Goal: Download file/media

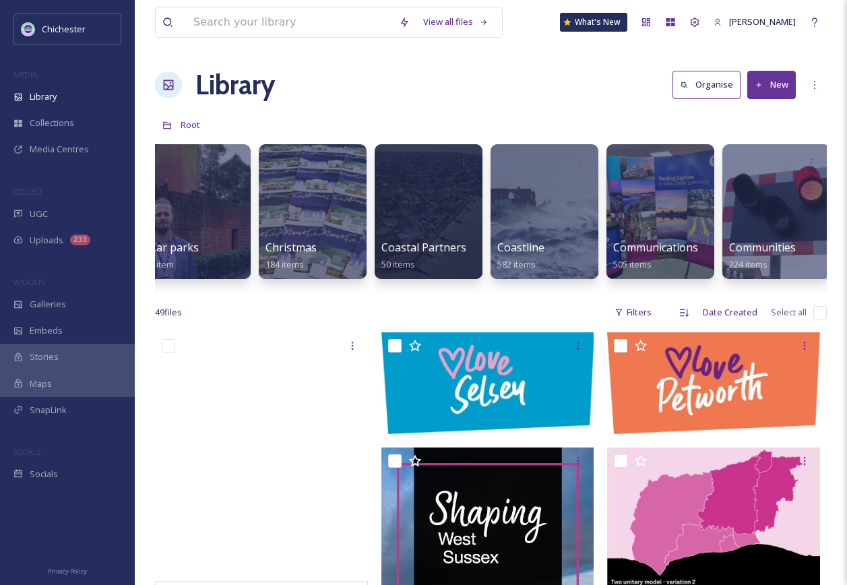
scroll to position [0, 399]
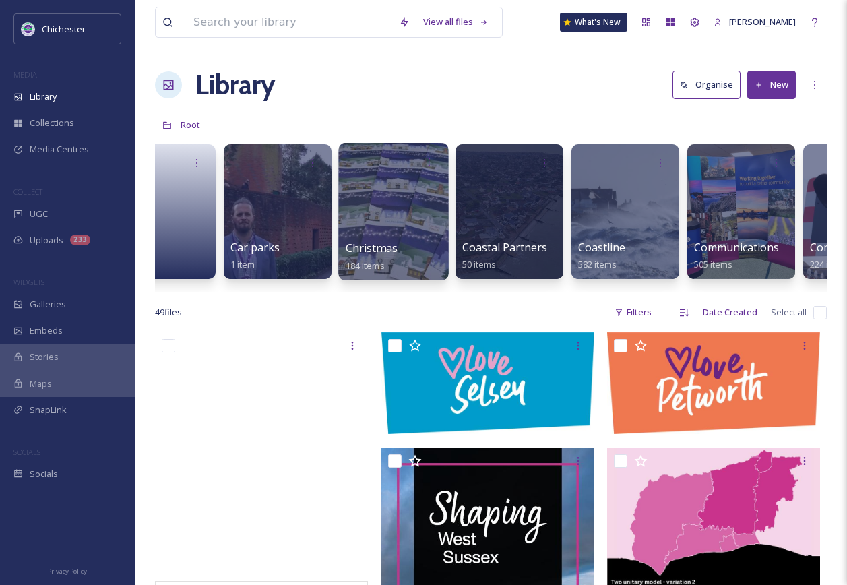
click at [358, 220] on div at bounding box center [393, 211] width 110 height 137
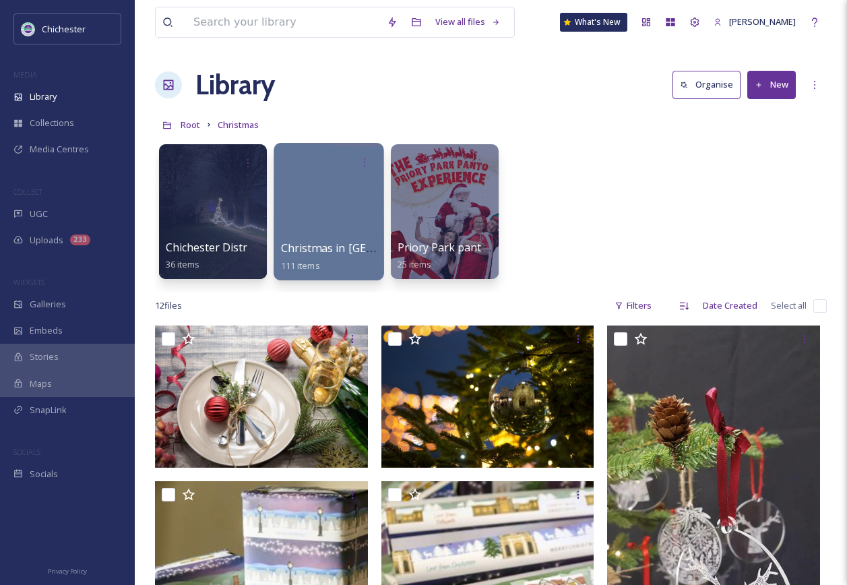
click at [334, 222] on div at bounding box center [329, 211] width 110 height 137
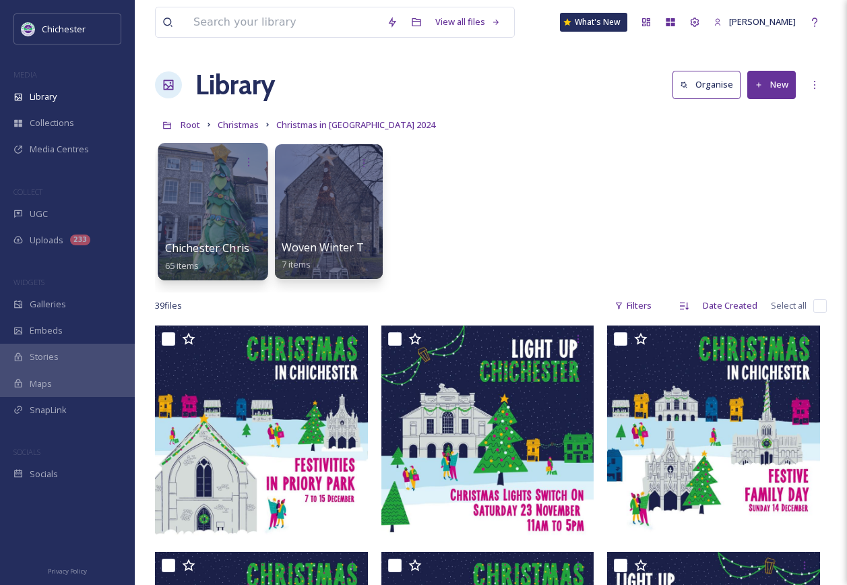
click at [217, 214] on div at bounding box center [213, 211] width 110 height 137
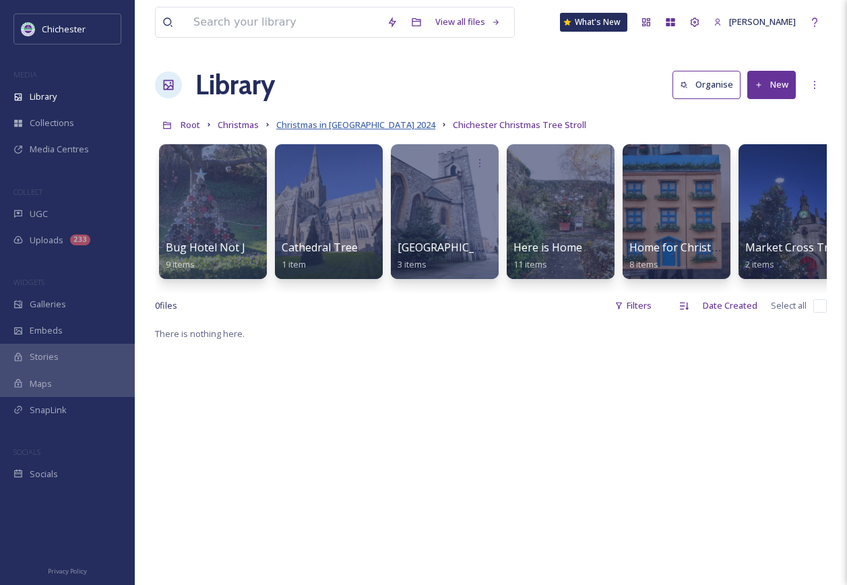
click at [371, 127] on span "Christmas in [GEOGRAPHIC_DATA] 2024" at bounding box center [355, 125] width 159 height 12
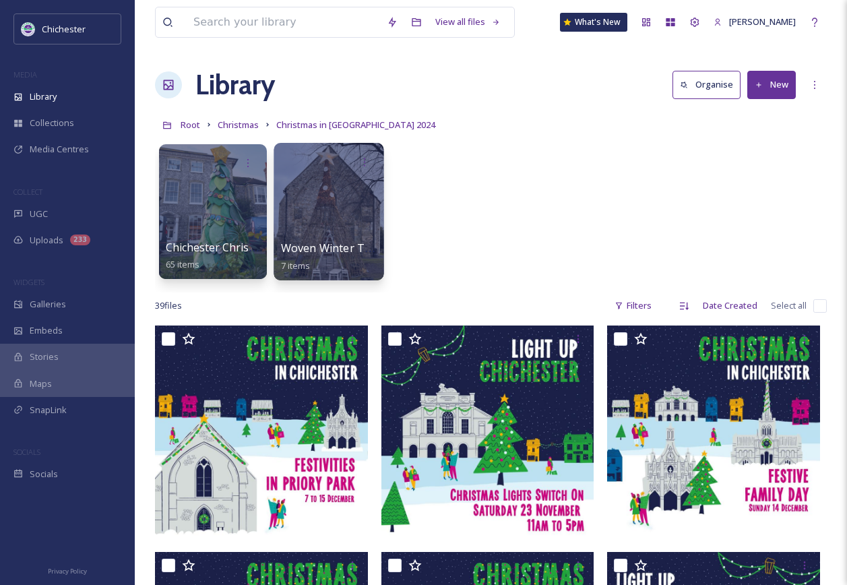
click at [314, 186] on div at bounding box center [329, 211] width 110 height 137
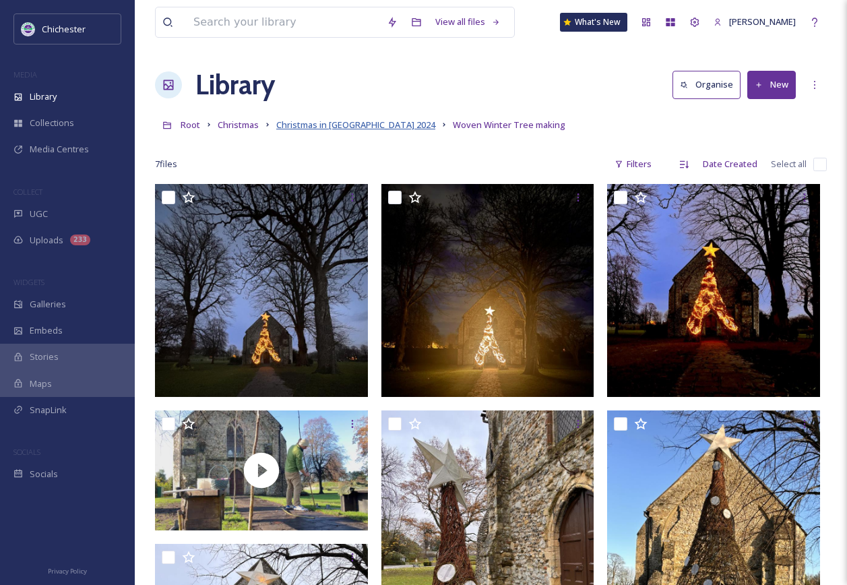
click at [320, 120] on span "Christmas in [GEOGRAPHIC_DATA] 2024" at bounding box center [355, 125] width 159 height 12
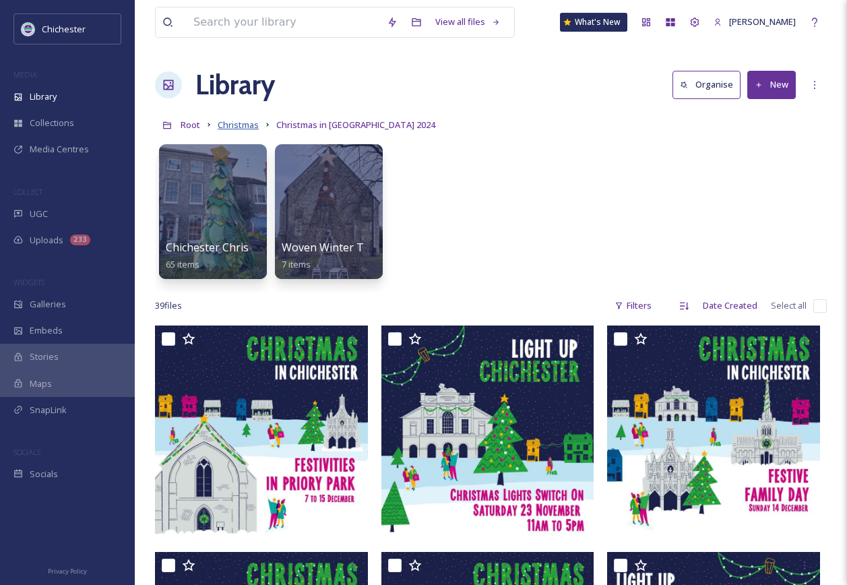
click at [229, 123] on span "Christmas" at bounding box center [238, 125] width 41 height 12
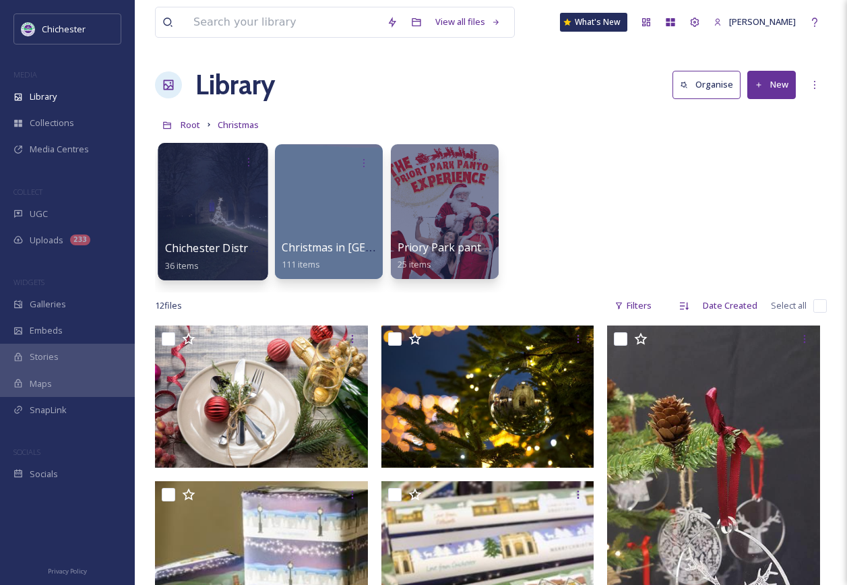
click at [185, 211] on div at bounding box center [213, 211] width 110 height 137
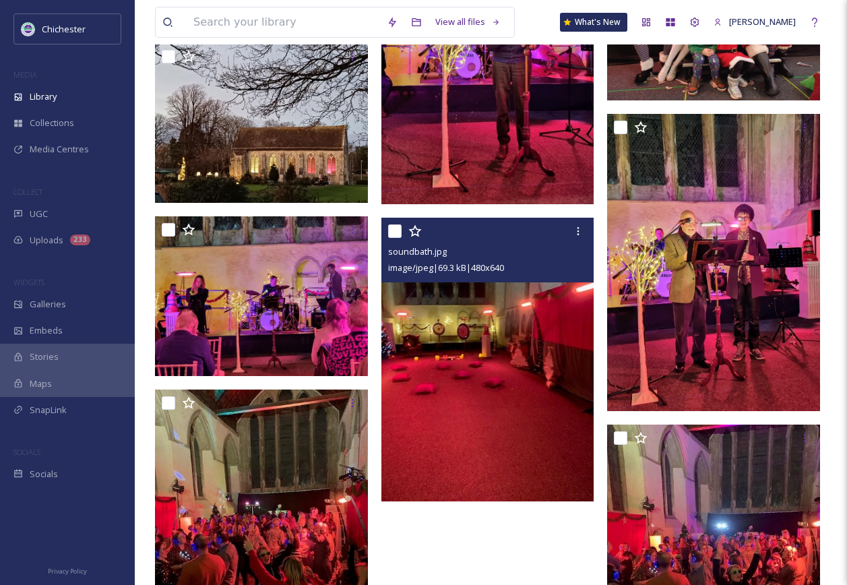
scroll to position [2291, 0]
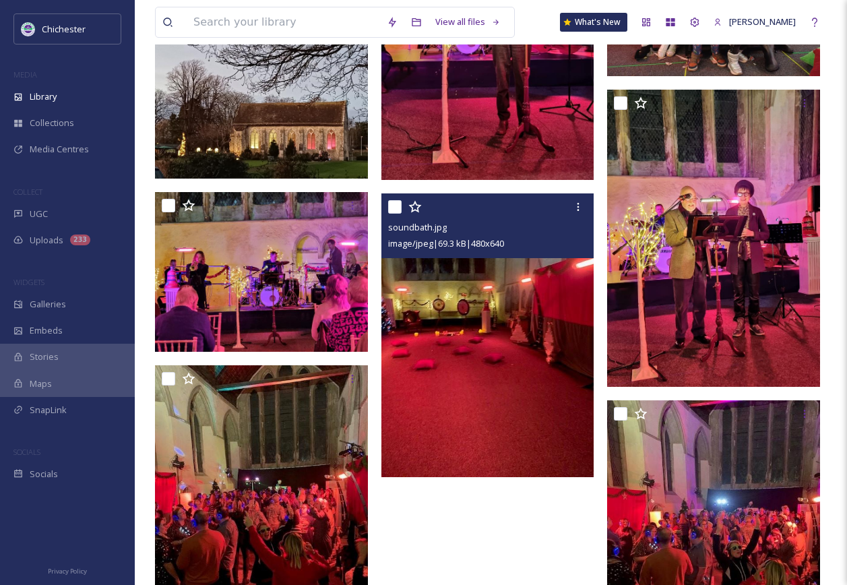
click at [484, 358] on img at bounding box center [487, 335] width 213 height 284
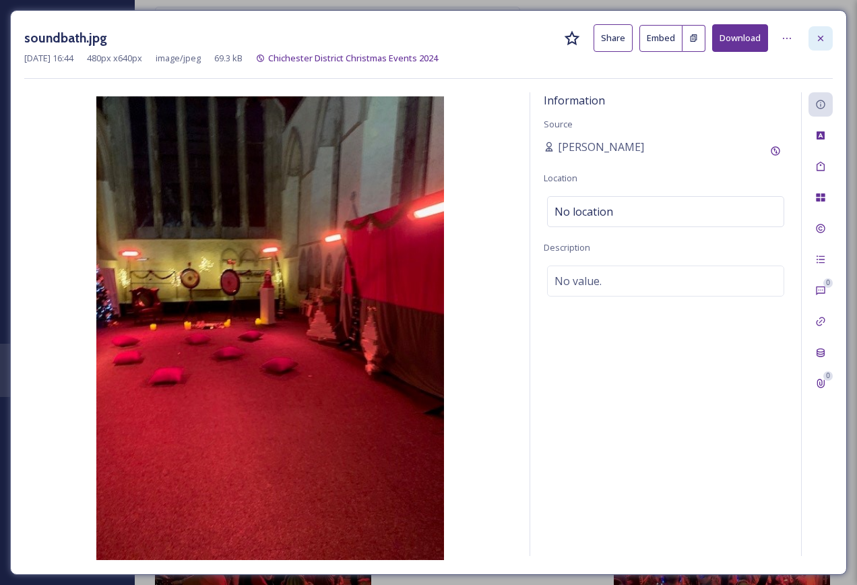
click at [819, 36] on icon at bounding box center [820, 37] width 5 height 5
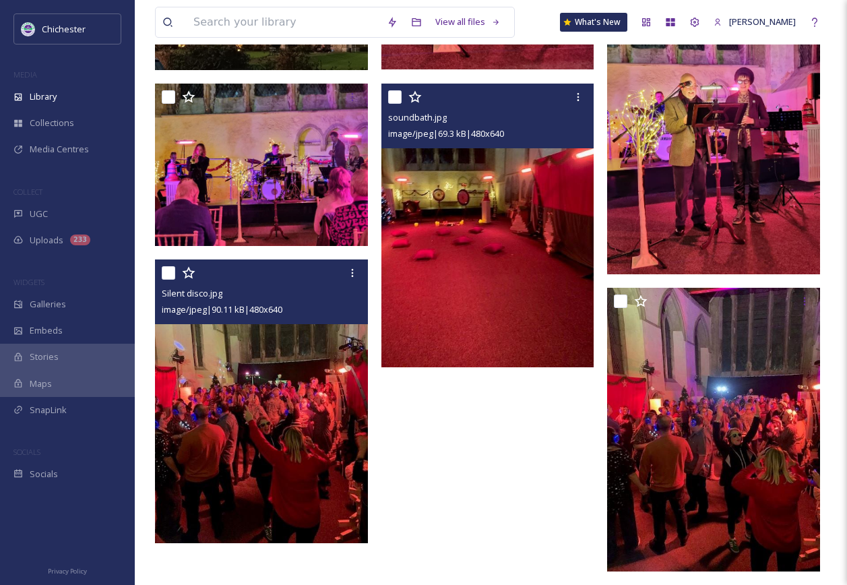
scroll to position [2404, 0]
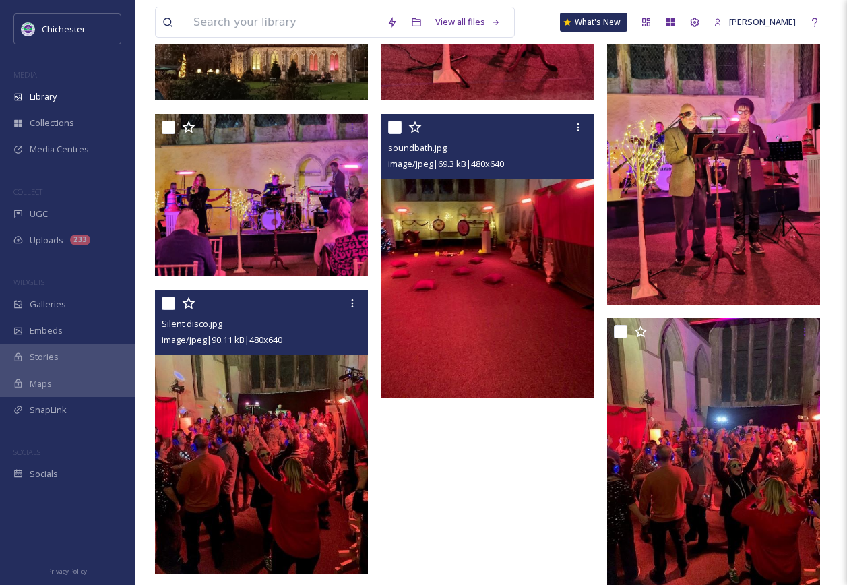
click at [224, 418] on img at bounding box center [261, 432] width 213 height 284
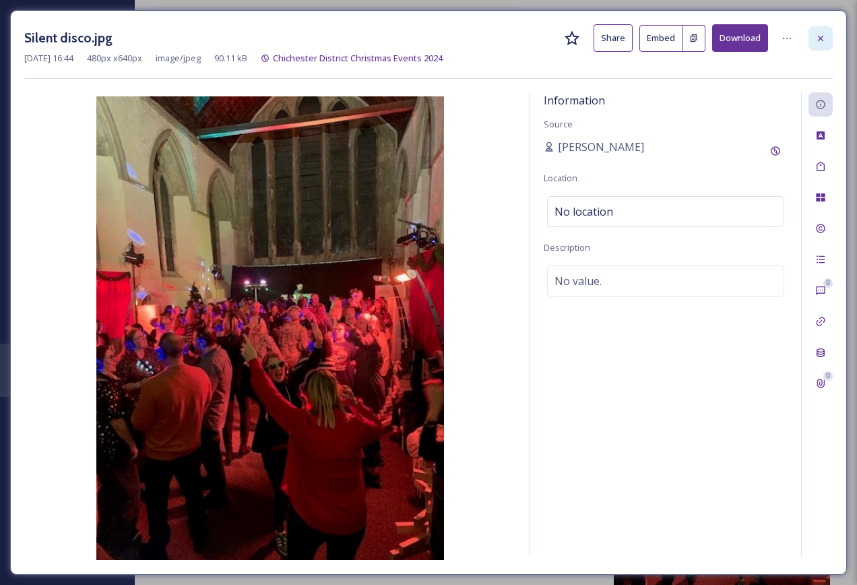
click at [813, 38] on div at bounding box center [821, 38] width 24 height 24
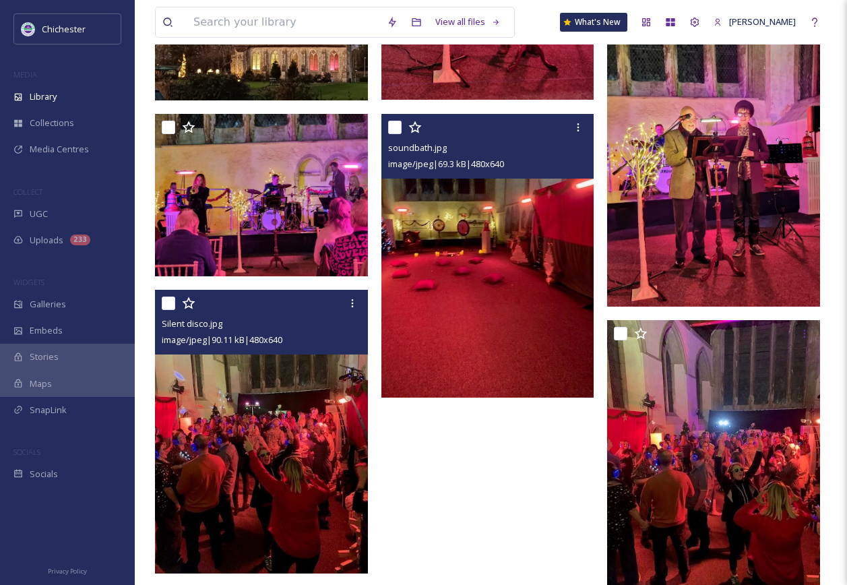
click at [509, 295] on img at bounding box center [487, 256] width 213 height 284
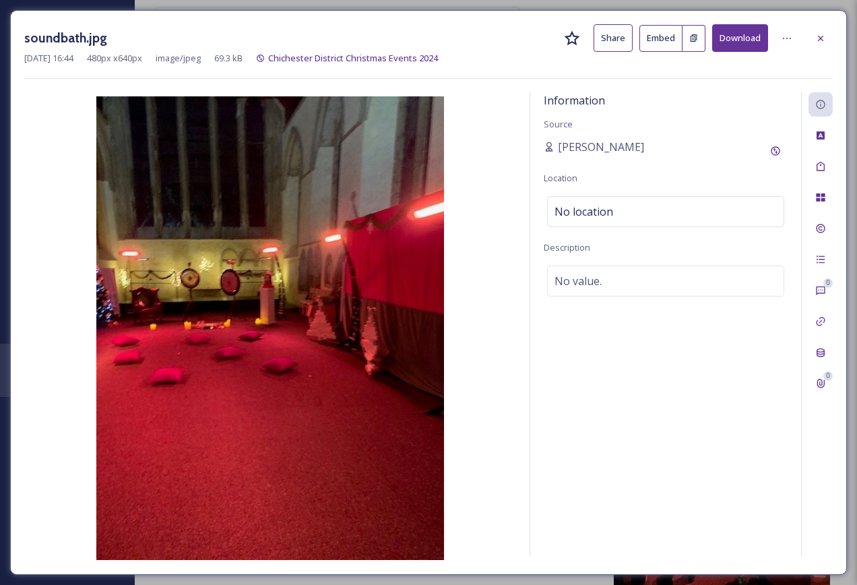
click at [725, 37] on button "Download" at bounding box center [740, 38] width 56 height 28
drag, startPoint x: 483, startPoint y: 427, endPoint x: 590, endPoint y: 206, distance: 244.7
click at [483, 427] on img at bounding box center [270, 328] width 492 height 464
drag, startPoint x: 826, startPoint y: 36, endPoint x: 653, endPoint y: 296, distance: 311.9
click at [825, 37] on div at bounding box center [821, 38] width 24 height 24
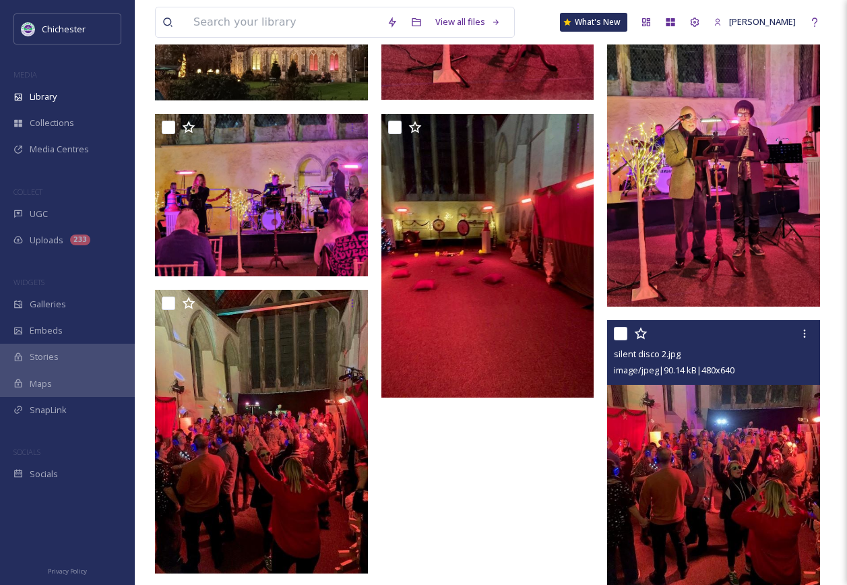
click at [708, 453] on img at bounding box center [713, 462] width 213 height 284
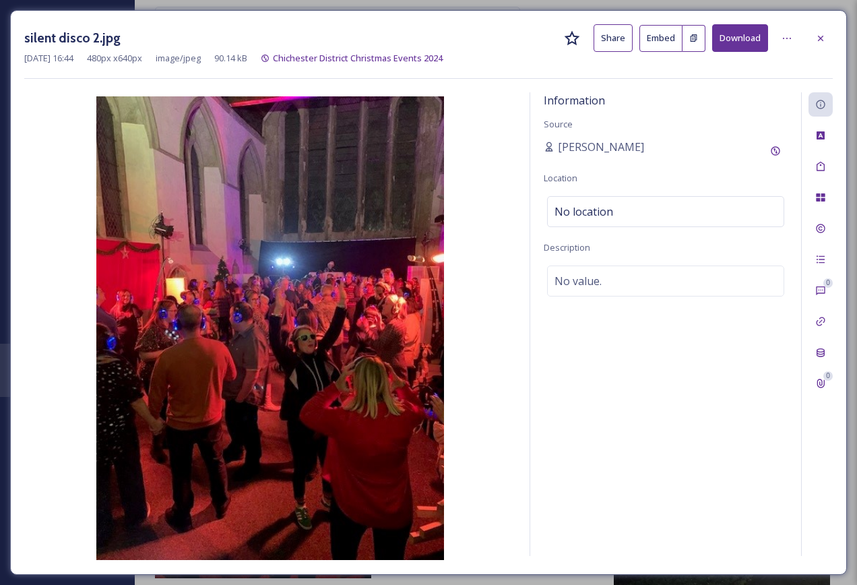
click at [724, 38] on button "Download" at bounding box center [740, 38] width 56 height 28
click at [521, 355] on div "Information Source [PERSON_NAME] Location No location Description No value. 0 0" at bounding box center [428, 326] width 809 height 468
click at [818, 30] on div at bounding box center [821, 38] width 24 height 24
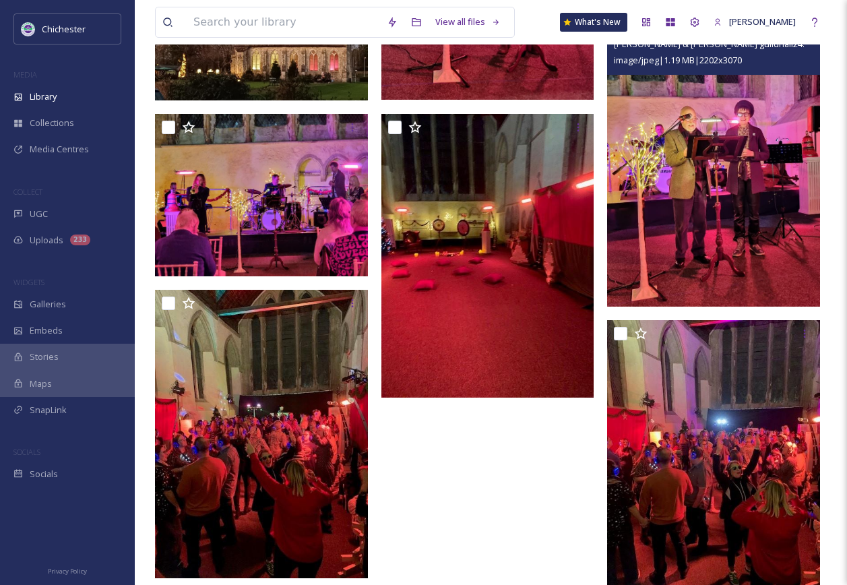
click at [744, 270] on img at bounding box center [713, 158] width 213 height 297
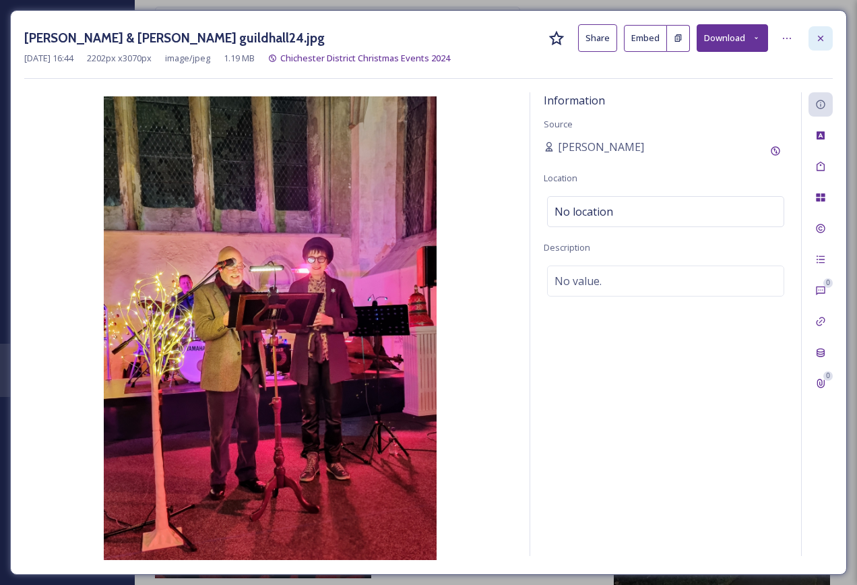
click at [827, 41] on div at bounding box center [821, 38] width 24 height 24
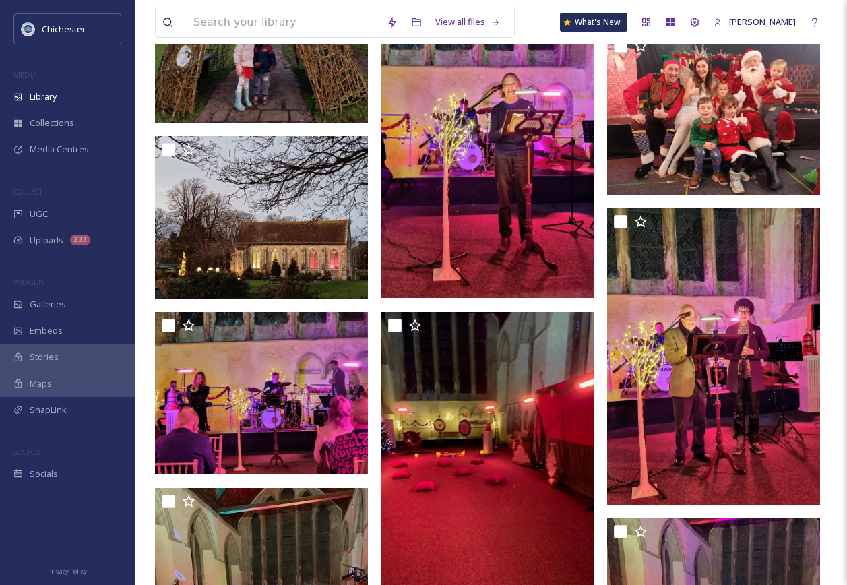
scroll to position [2201, 0]
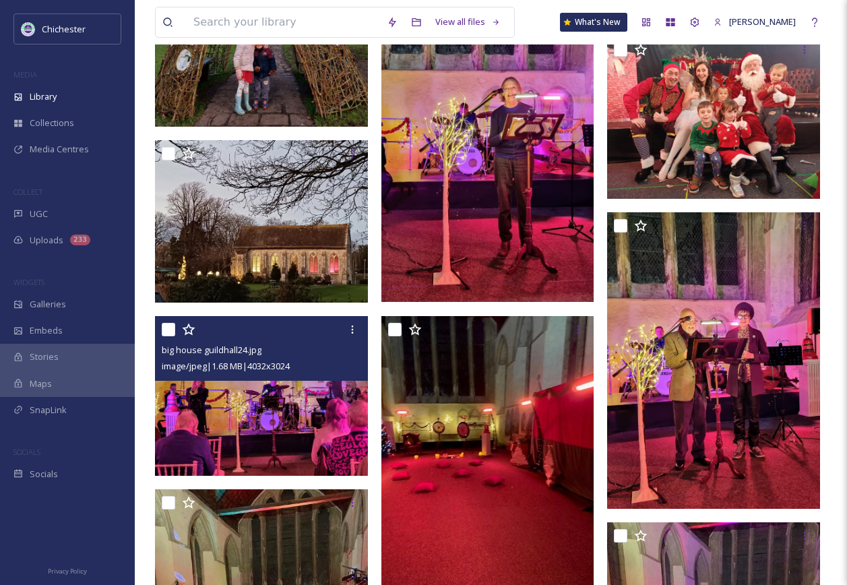
click at [156, 379] on div "big house guildhall24.jpg image/jpeg | 1.68 MB | 4032 x 3024" at bounding box center [261, 348] width 213 height 65
click at [333, 429] on img at bounding box center [261, 396] width 213 height 160
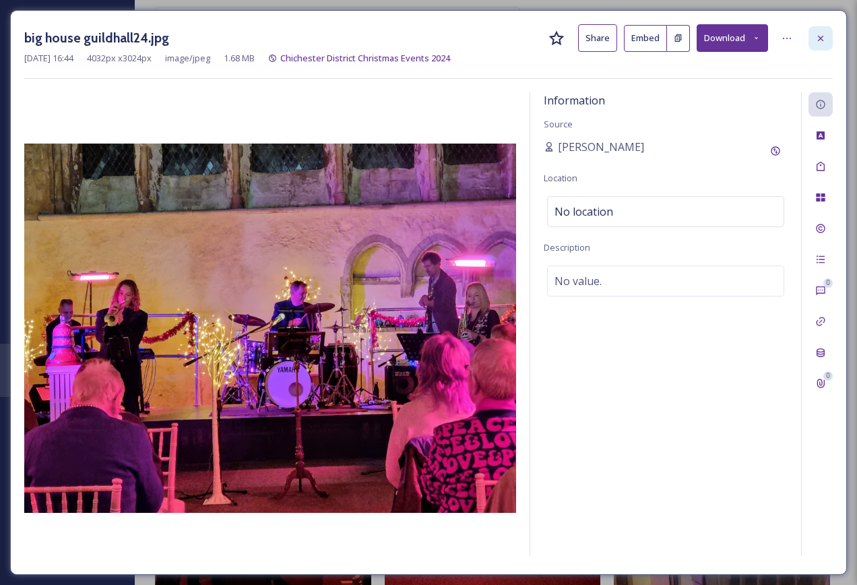
click at [823, 33] on icon at bounding box center [820, 38] width 11 height 11
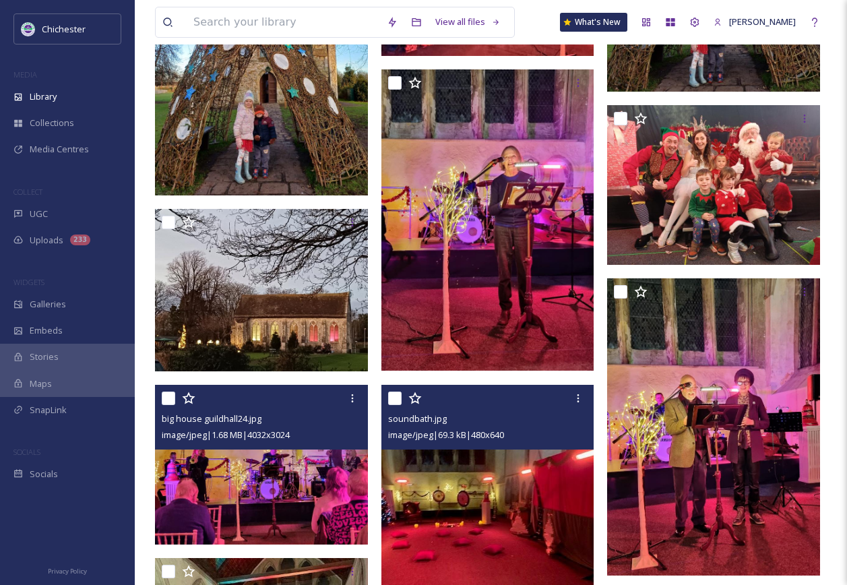
scroll to position [2067, 0]
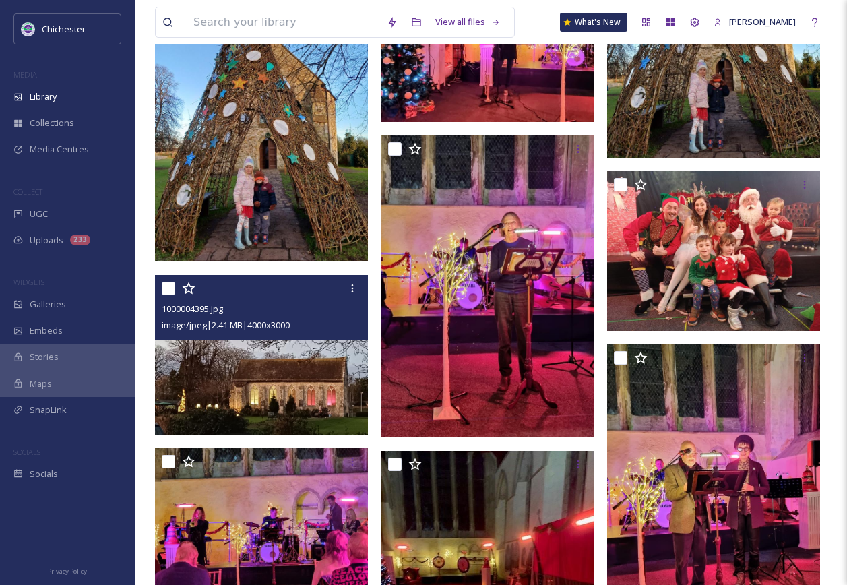
click at [245, 372] on img at bounding box center [261, 355] width 213 height 160
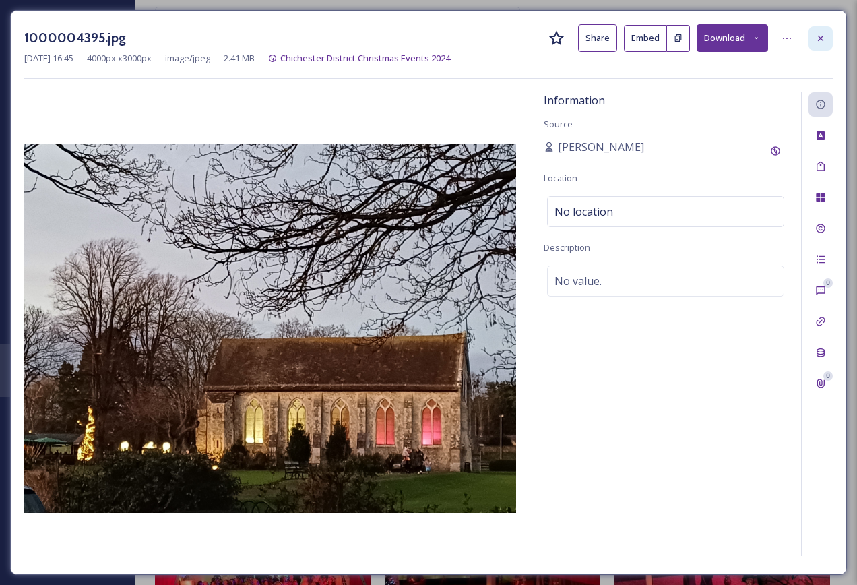
click at [816, 37] on icon at bounding box center [820, 38] width 11 height 11
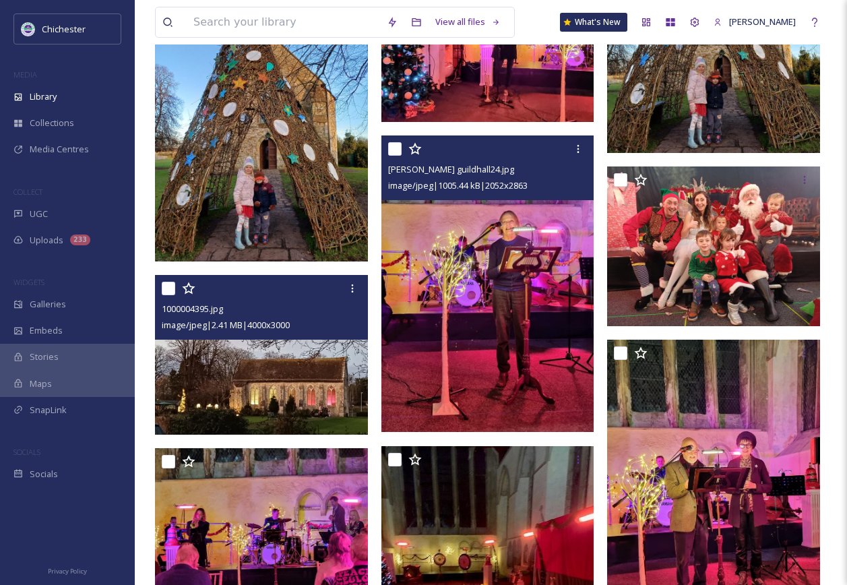
scroll to position [1932, 0]
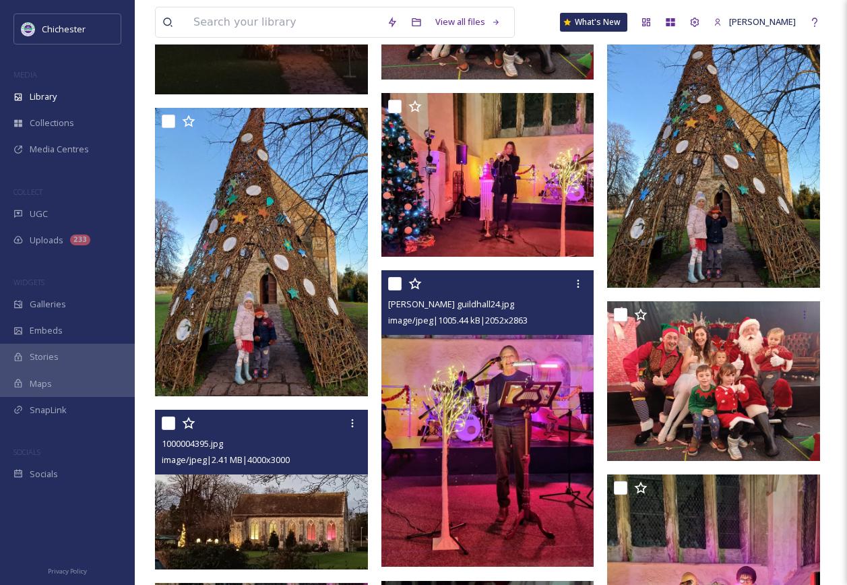
click at [487, 461] on img at bounding box center [487, 418] width 213 height 297
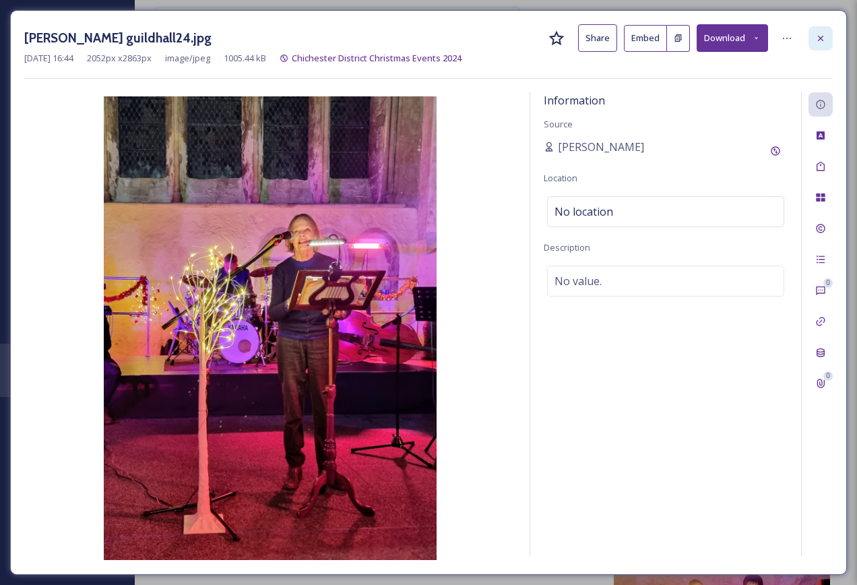
click at [815, 33] on icon at bounding box center [820, 38] width 11 height 11
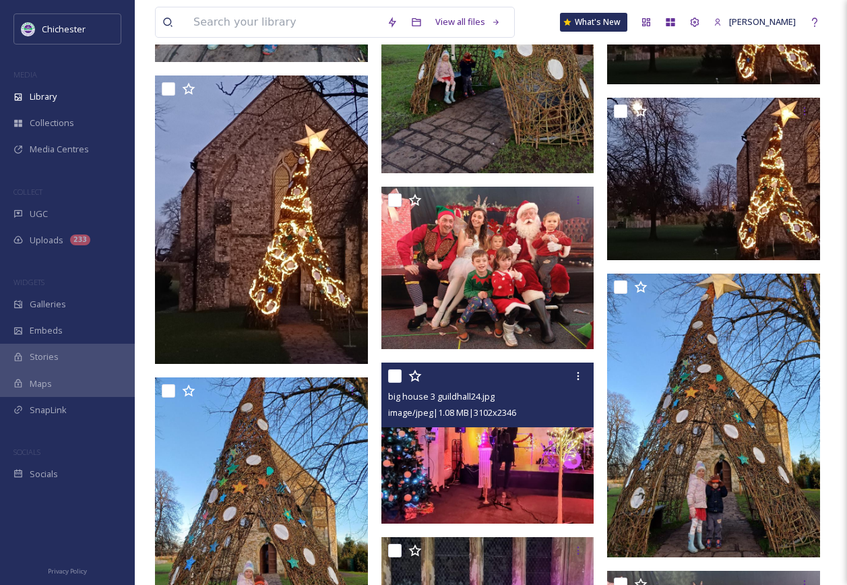
scroll to position [1595, 0]
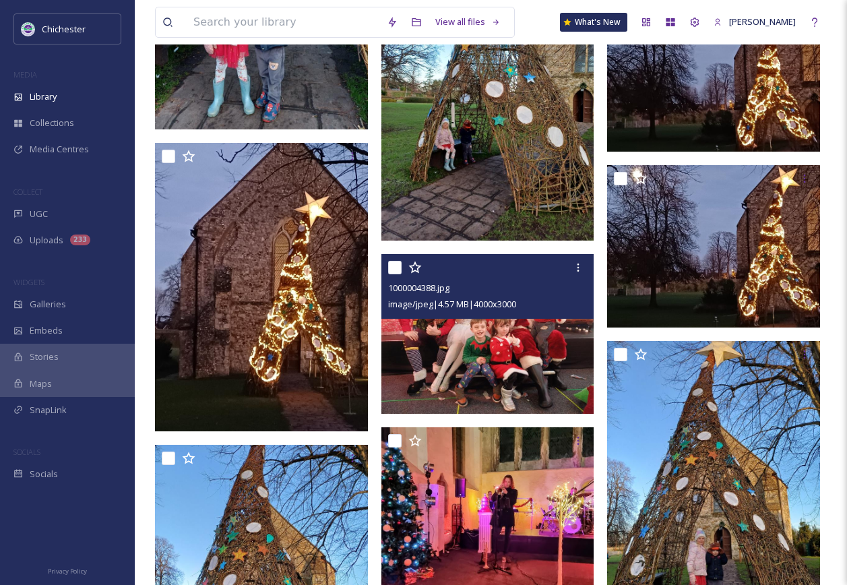
click at [500, 358] on img at bounding box center [487, 334] width 213 height 160
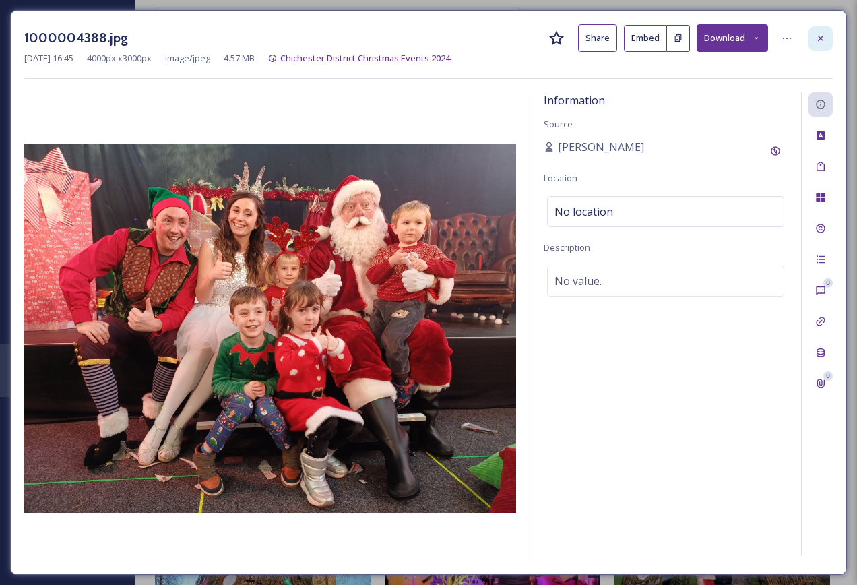
click at [824, 32] on div at bounding box center [821, 38] width 24 height 24
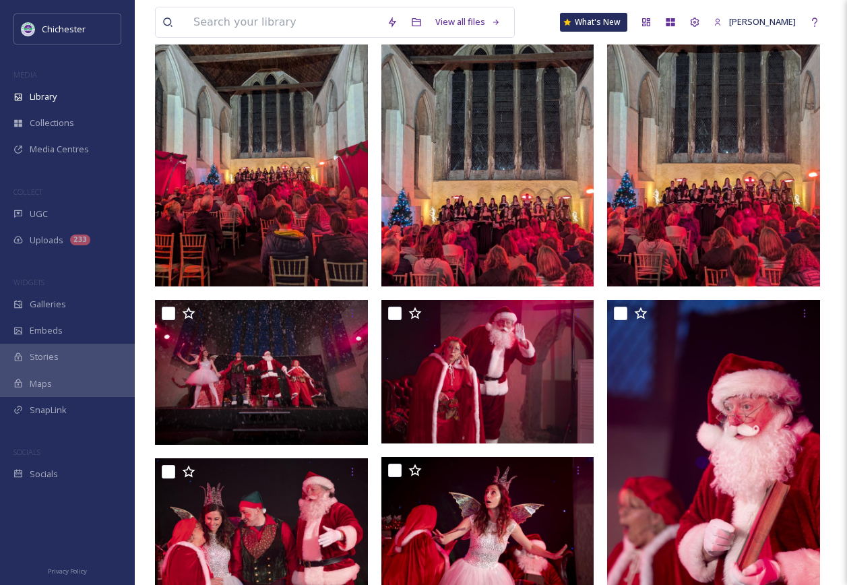
scroll to position [180, 0]
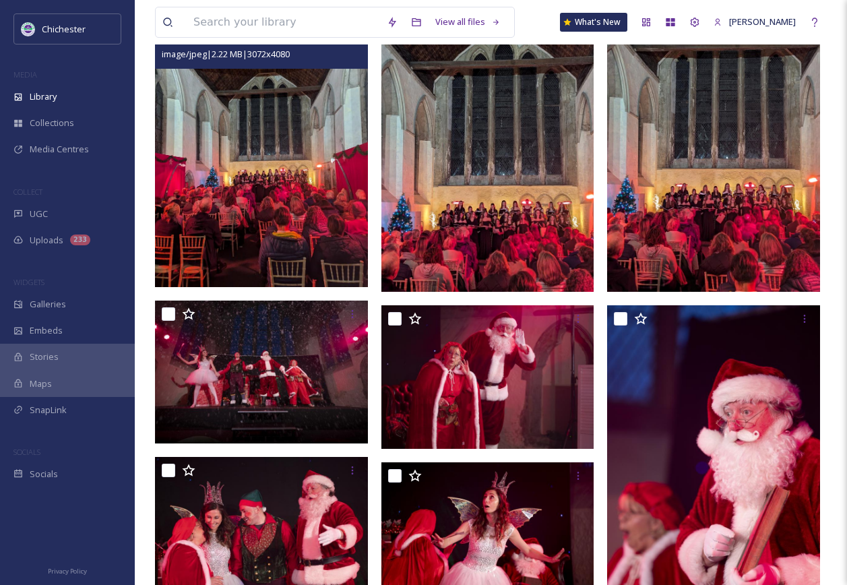
click at [266, 211] on img at bounding box center [261, 145] width 213 height 283
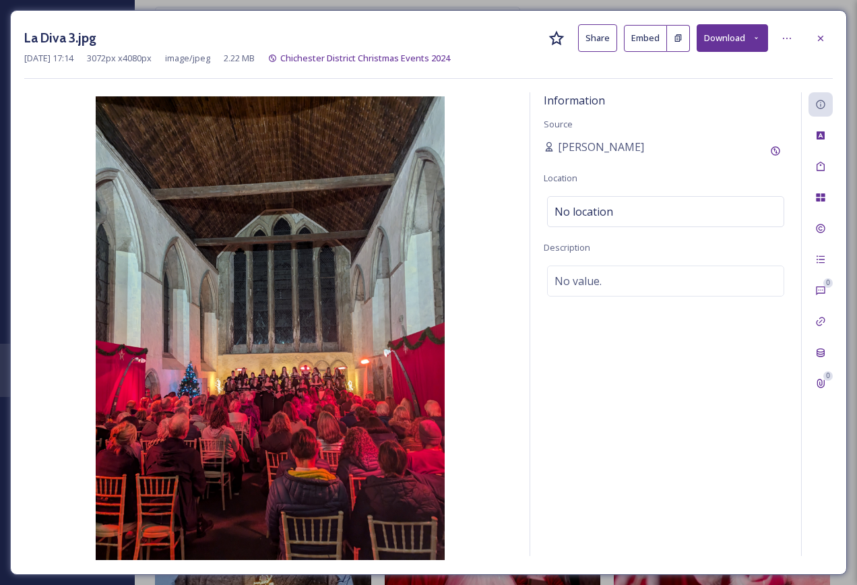
click at [362, 472] on img at bounding box center [270, 328] width 492 height 464
click at [828, 38] on div at bounding box center [821, 38] width 24 height 24
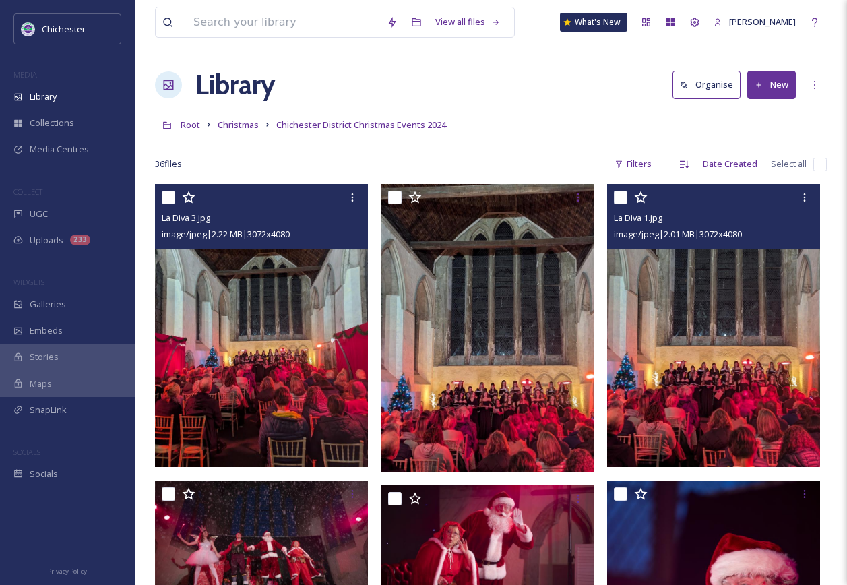
click at [685, 402] on img at bounding box center [713, 325] width 213 height 283
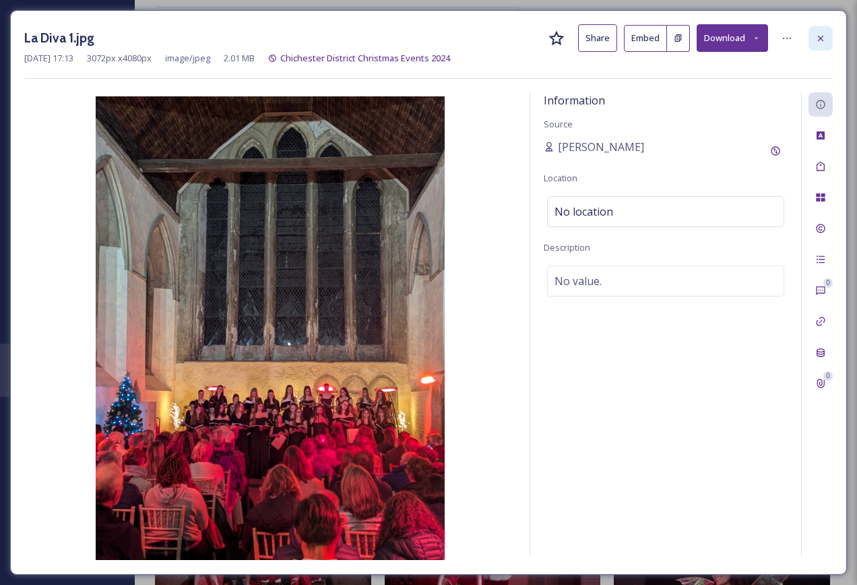
click at [821, 33] on icon at bounding box center [820, 38] width 11 height 11
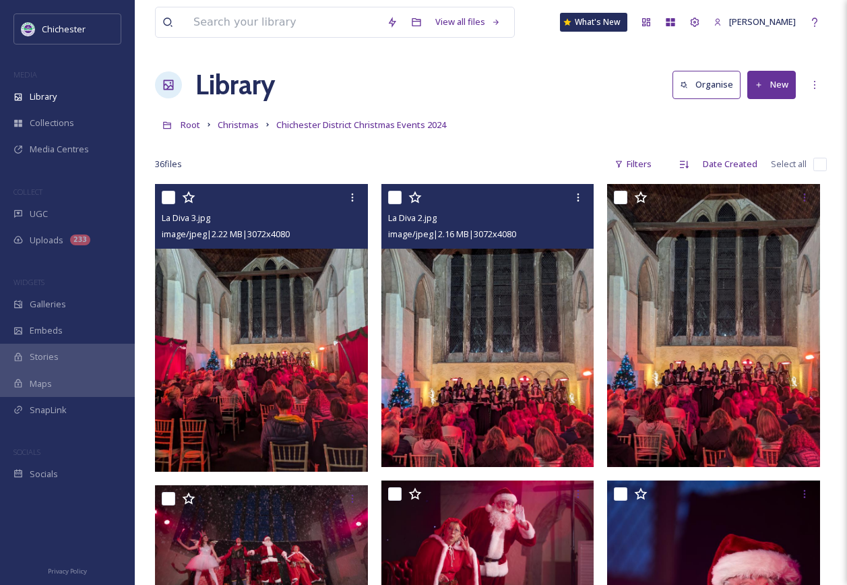
click at [567, 397] on img at bounding box center [487, 325] width 213 height 283
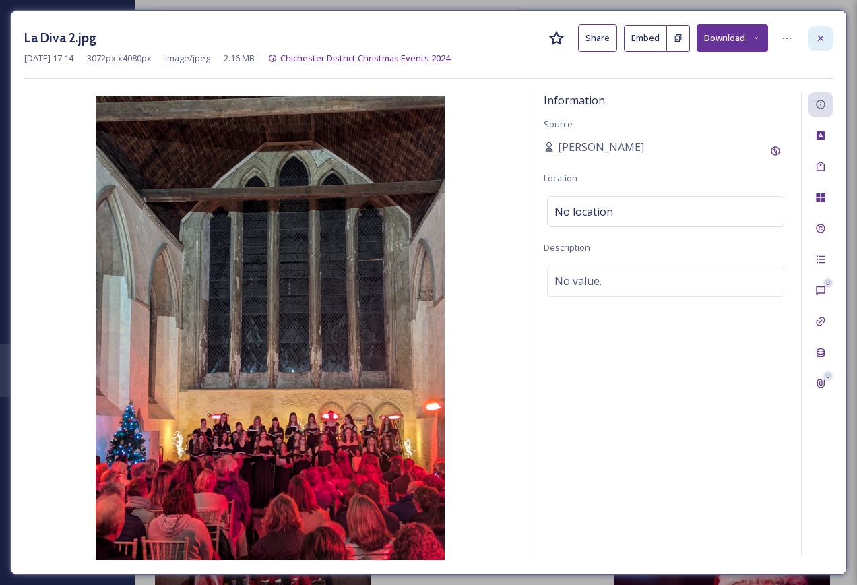
click at [816, 33] on icon at bounding box center [820, 38] width 11 height 11
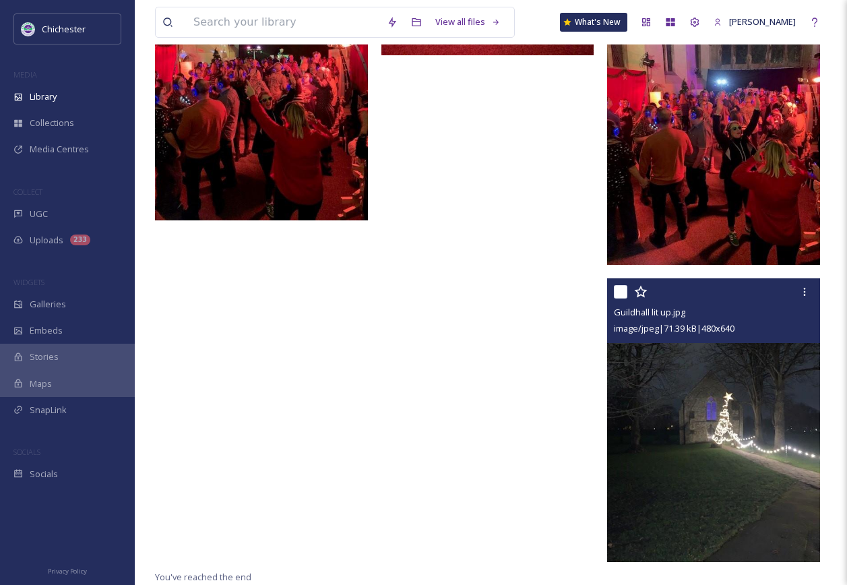
scroll to position [2467, 0]
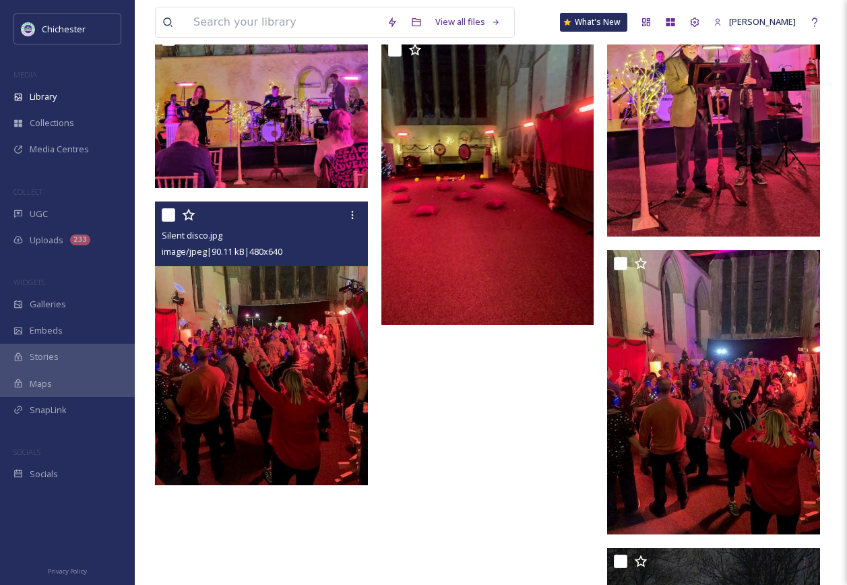
click at [312, 375] on img at bounding box center [261, 343] width 213 height 284
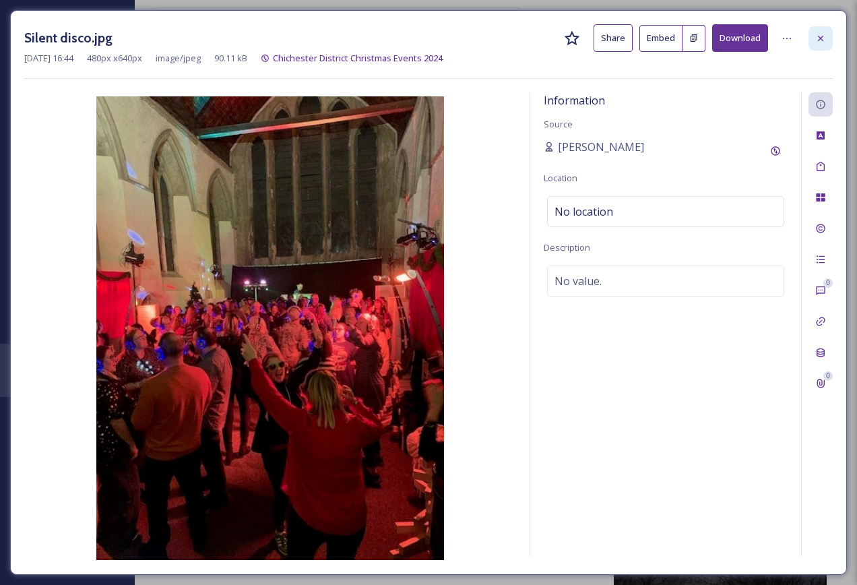
click at [812, 38] on div at bounding box center [821, 38] width 24 height 24
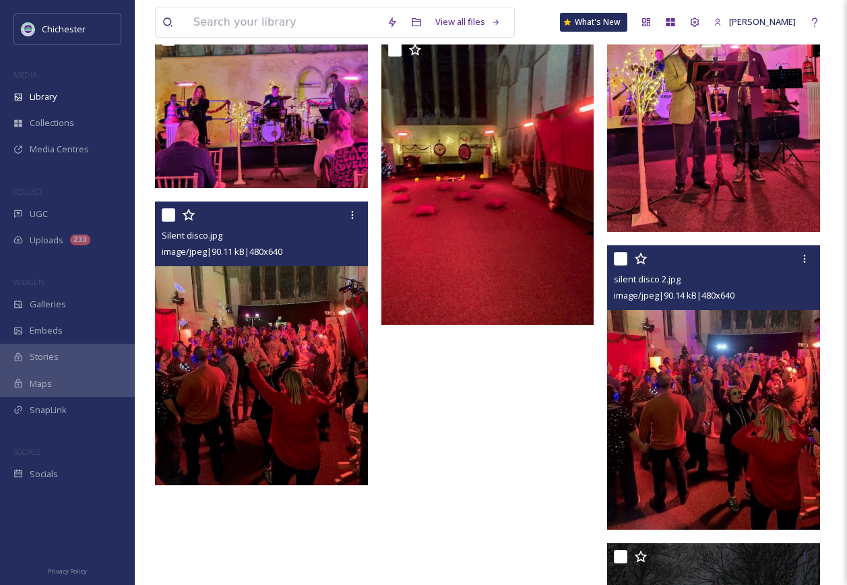
click at [640, 354] on img at bounding box center [713, 387] width 213 height 284
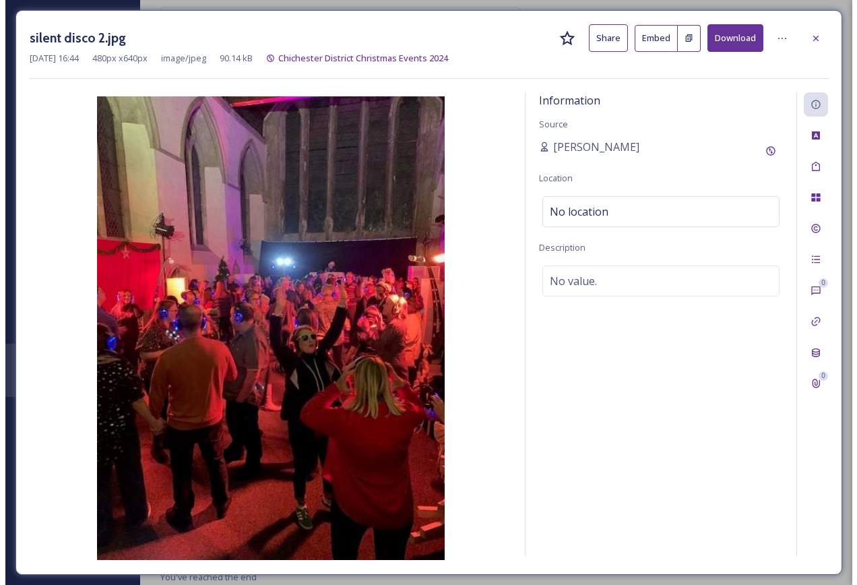
scroll to position [2435, 0]
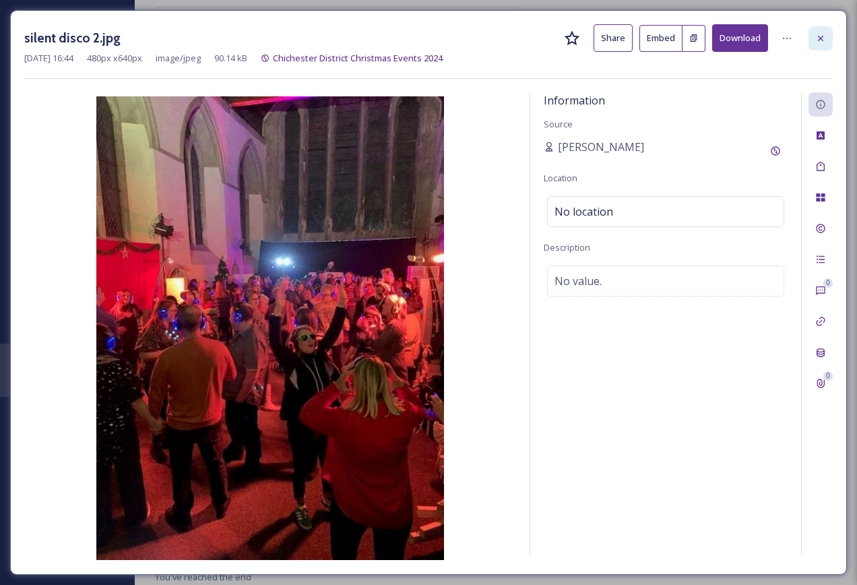
click at [816, 35] on icon at bounding box center [820, 38] width 11 height 11
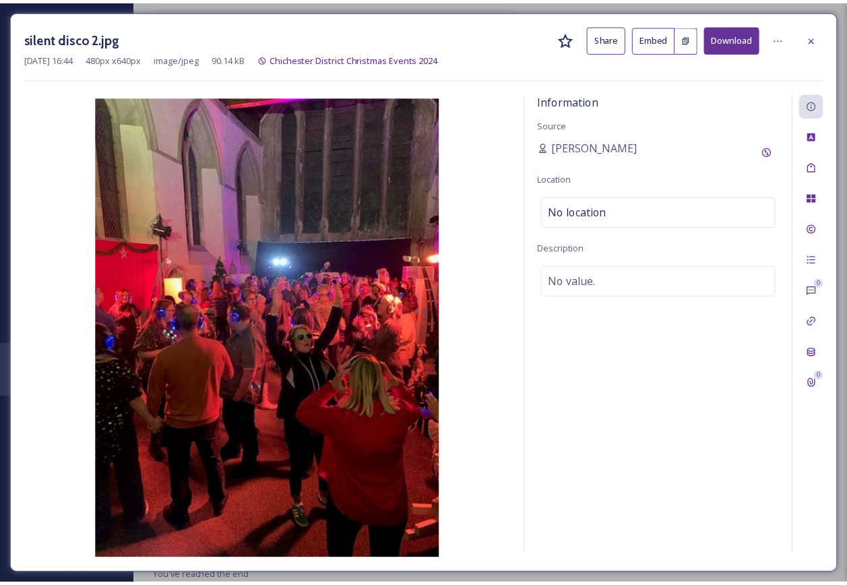
scroll to position [2467, 0]
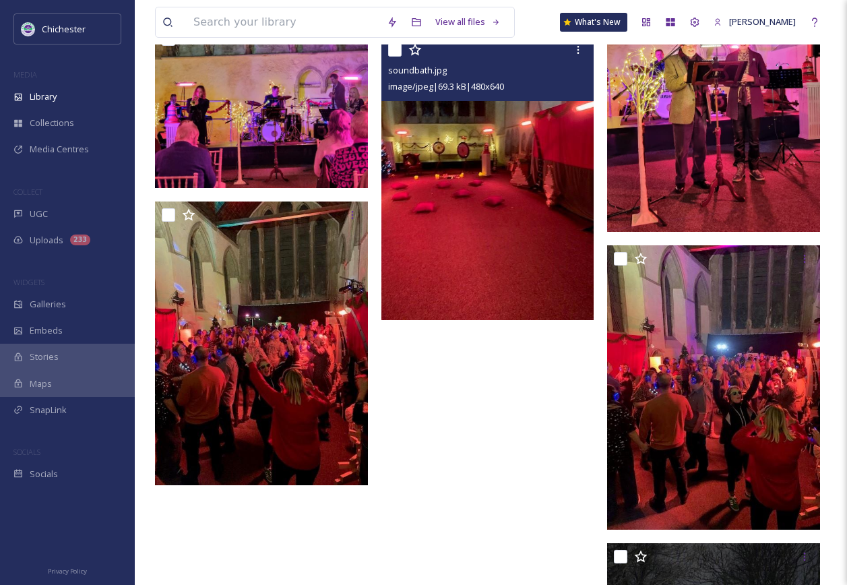
click at [470, 276] on img at bounding box center [487, 178] width 213 height 284
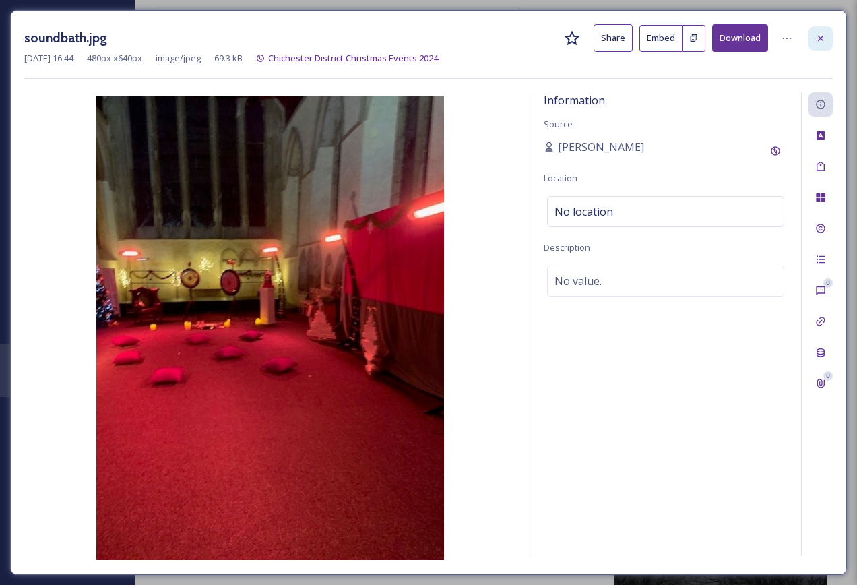
click at [824, 44] on div at bounding box center [821, 38] width 24 height 24
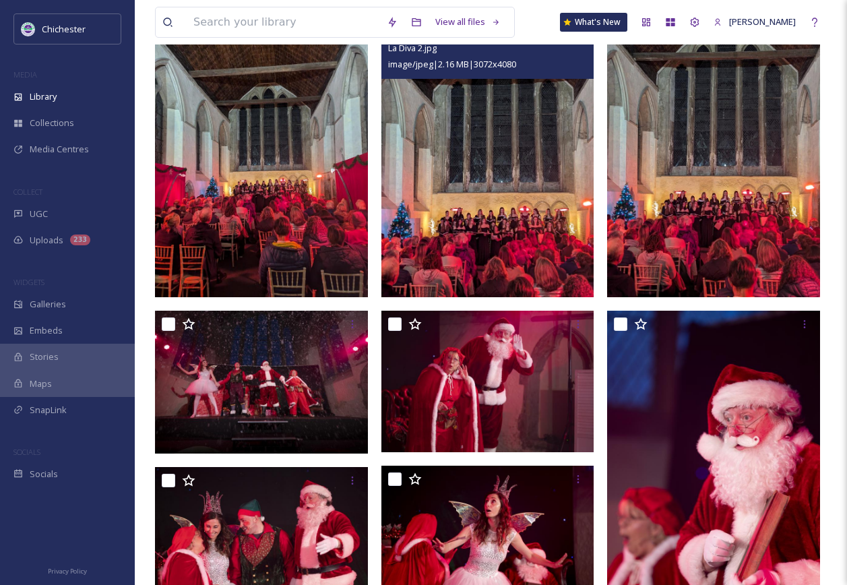
scroll to position [243, 0]
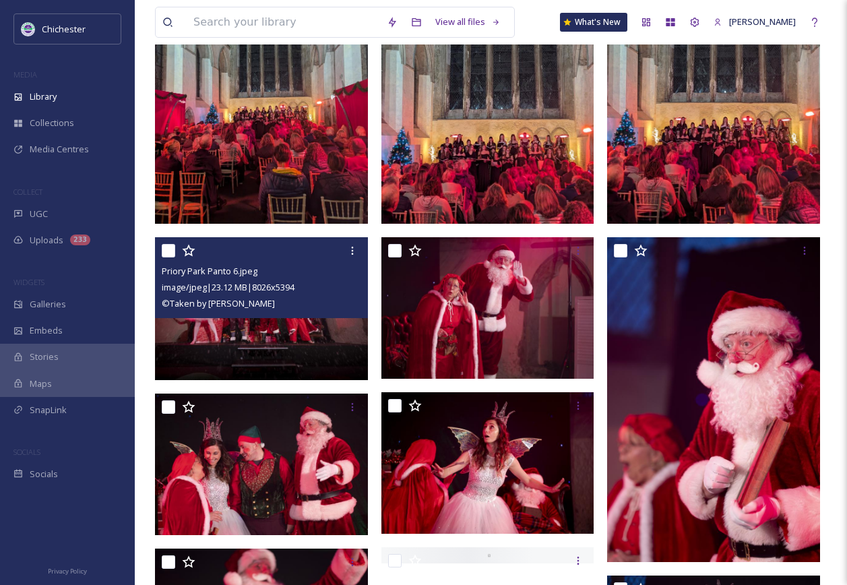
click at [274, 343] on img at bounding box center [261, 308] width 213 height 143
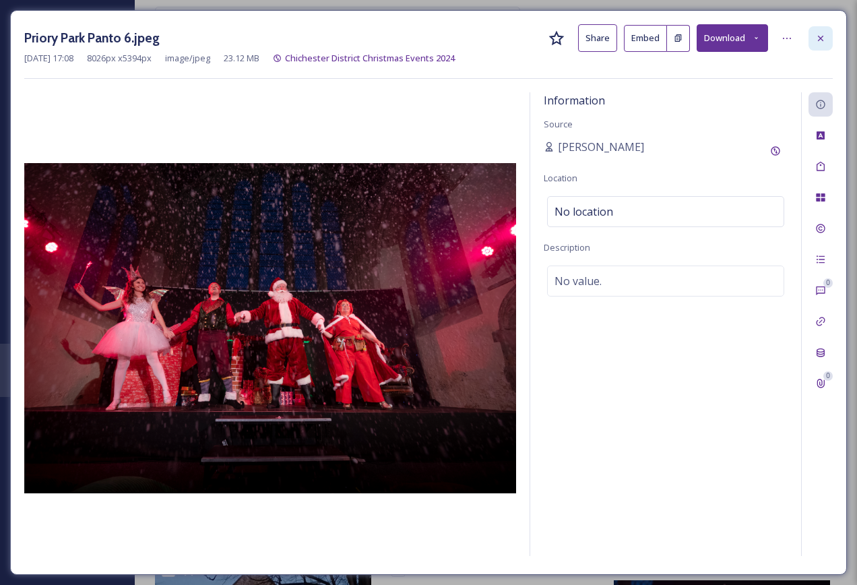
click at [817, 40] on icon at bounding box center [820, 38] width 11 height 11
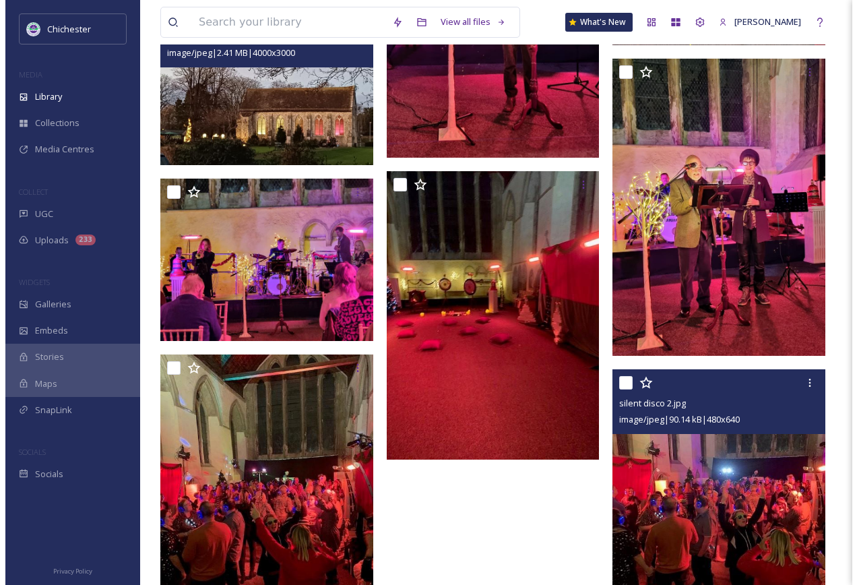
scroll to position [2399, 0]
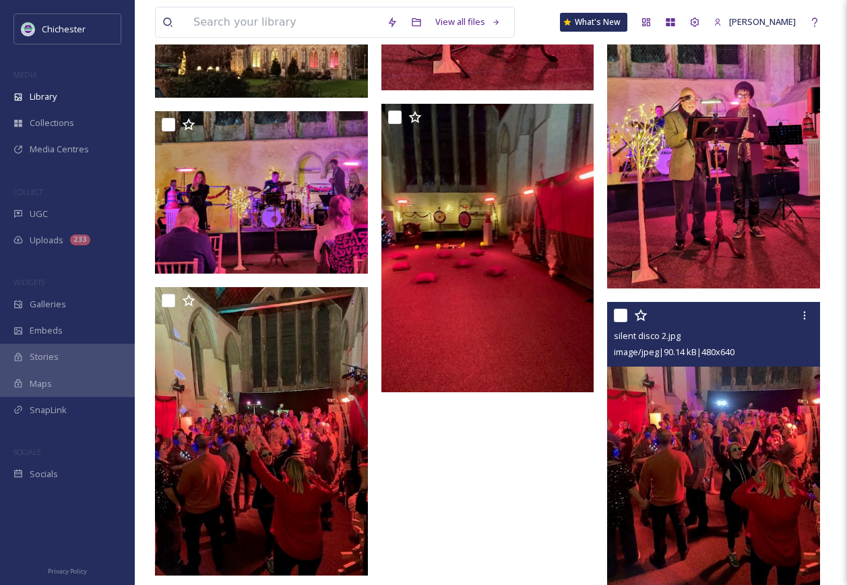
click at [714, 458] on img at bounding box center [713, 444] width 213 height 284
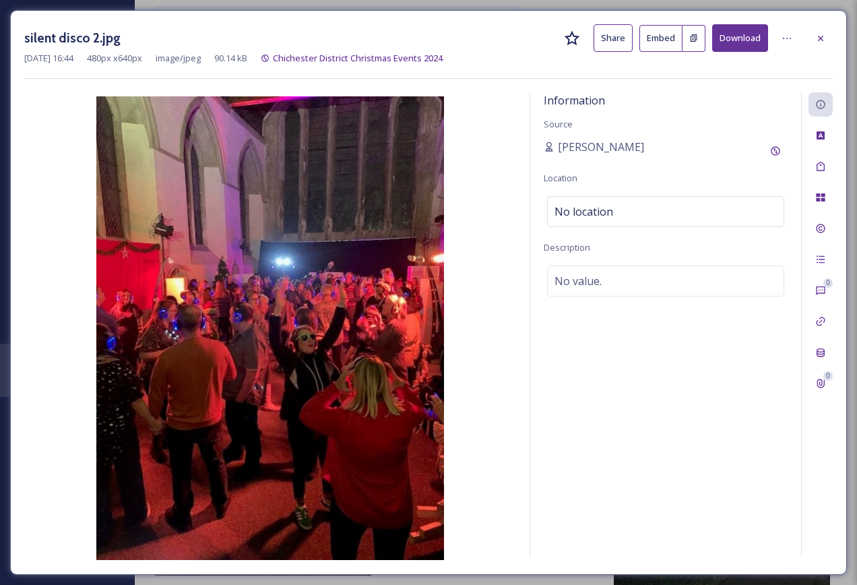
click at [742, 35] on button "Download" at bounding box center [740, 38] width 56 height 28
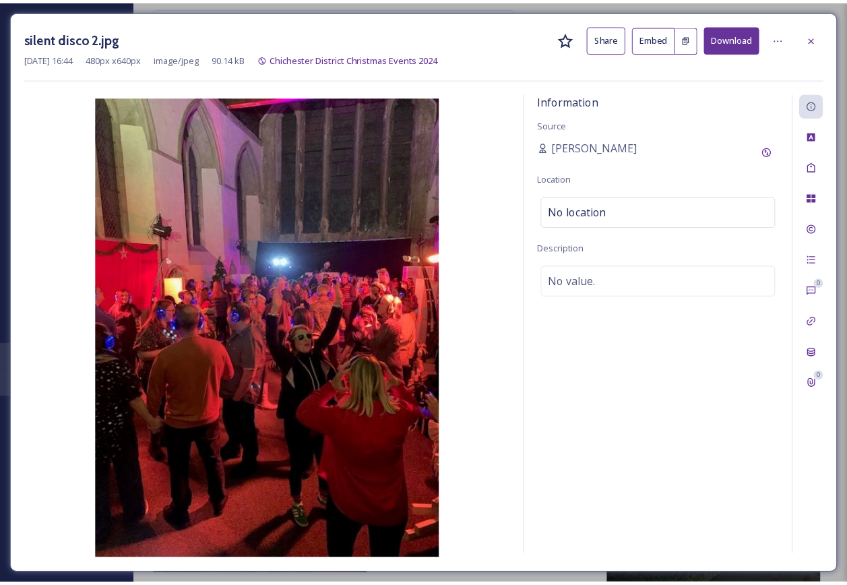
scroll to position [2406, 0]
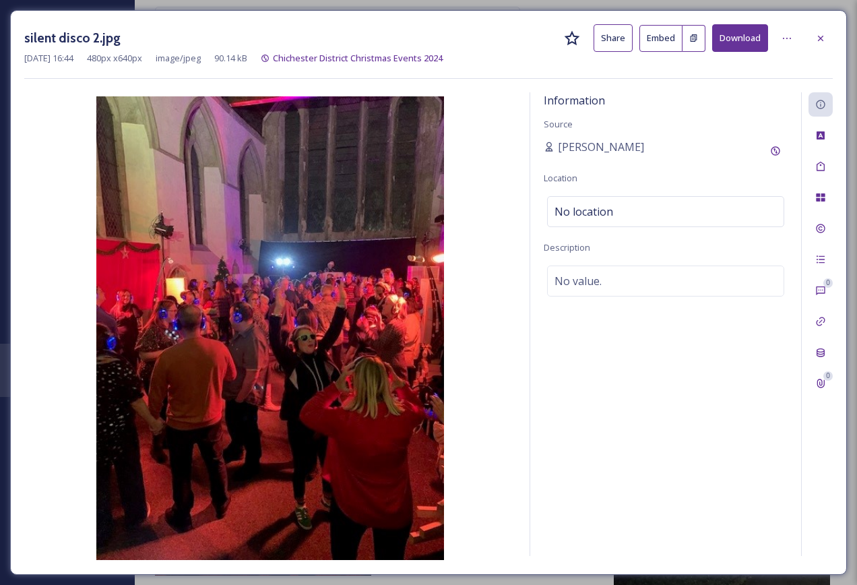
drag, startPoint x: 451, startPoint y: 421, endPoint x: 484, endPoint y: 427, distance: 32.8
click at [452, 420] on img at bounding box center [270, 328] width 492 height 464
click at [489, 317] on img at bounding box center [270, 328] width 492 height 464
click at [825, 36] on icon at bounding box center [820, 38] width 11 height 11
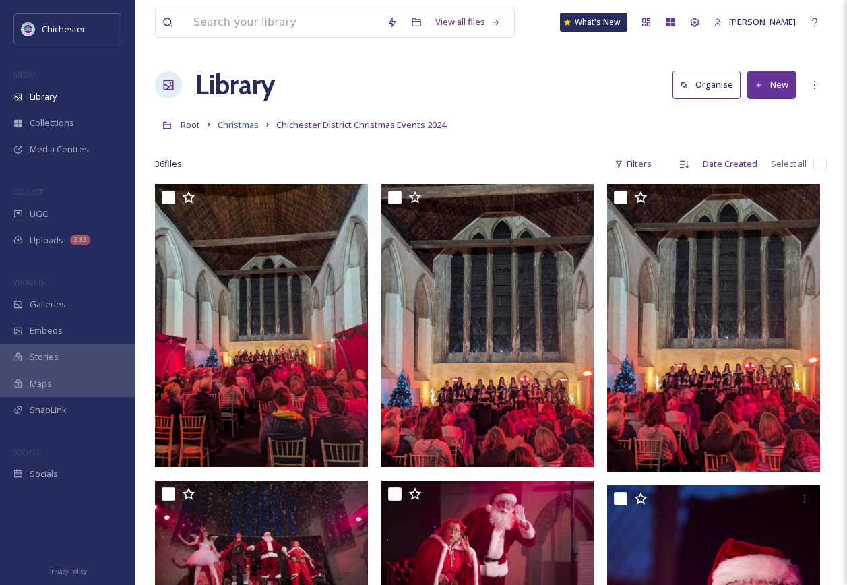
click at [249, 126] on span "Christmas" at bounding box center [238, 125] width 41 height 12
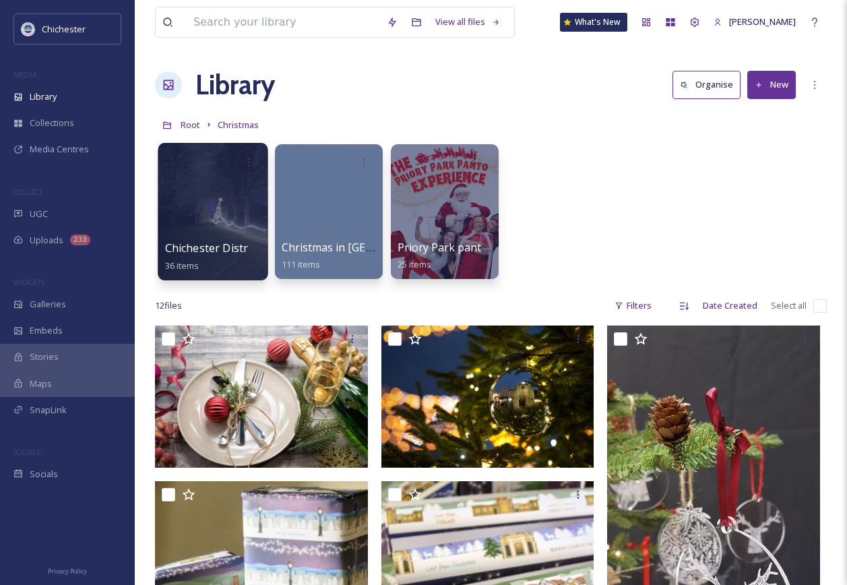
click at [210, 201] on div at bounding box center [213, 211] width 110 height 137
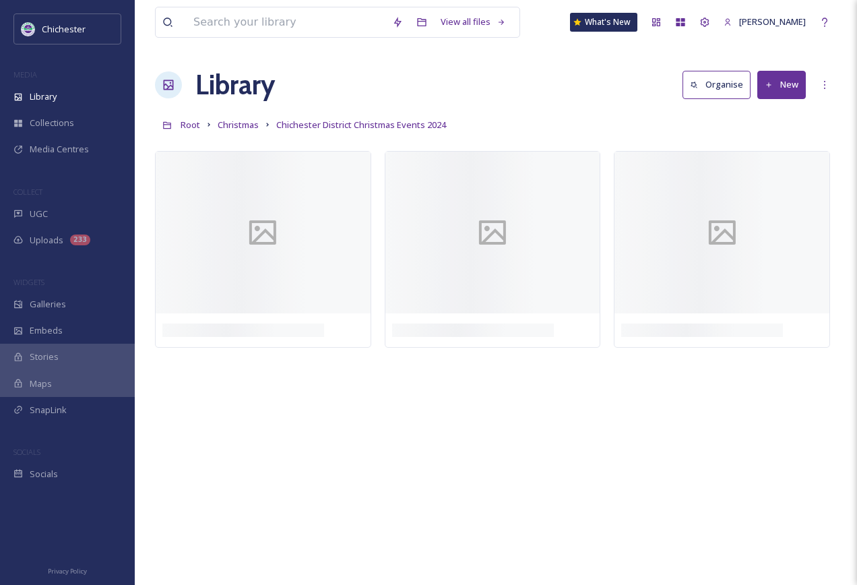
click at [486, 125] on div "Root Christmas [GEOGRAPHIC_DATA] Christmas Events 2024" at bounding box center [496, 125] width 682 height 26
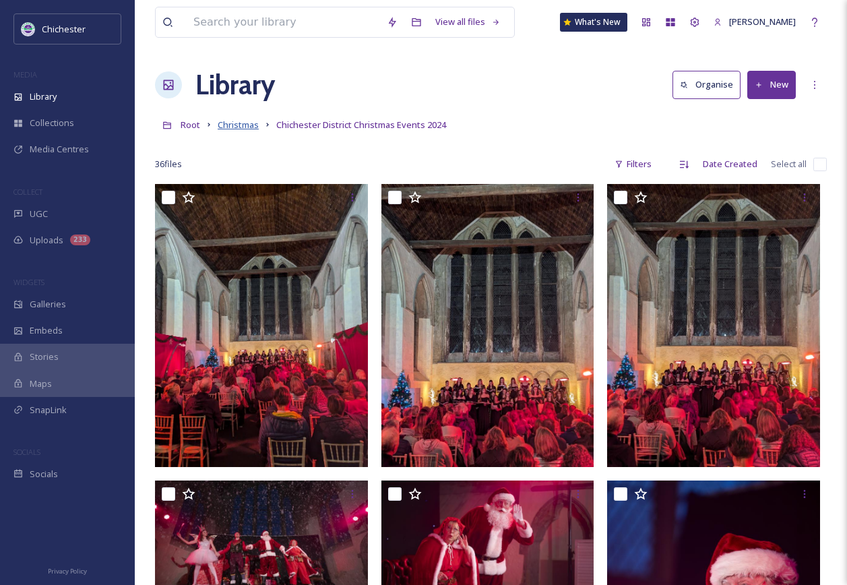
click at [236, 128] on span "Christmas" at bounding box center [238, 125] width 41 height 12
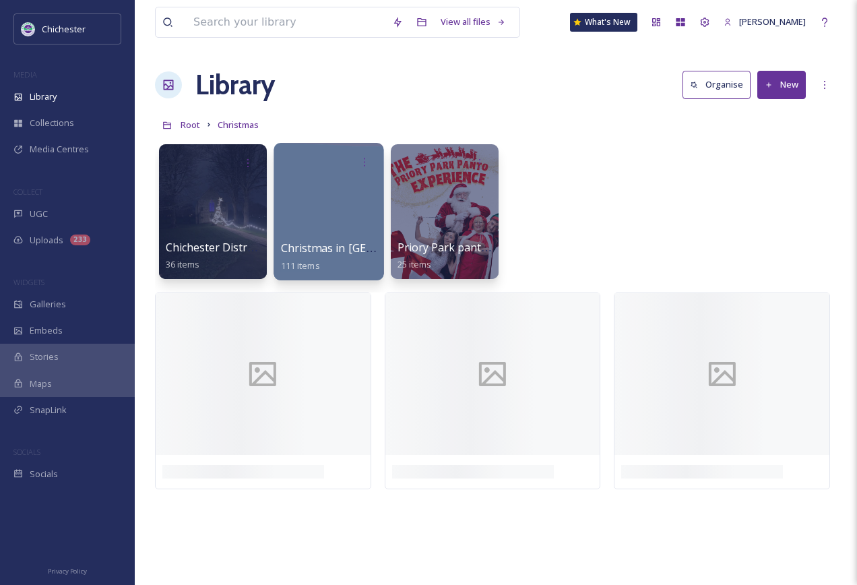
click at [332, 243] on span "Christmas in [GEOGRAPHIC_DATA] 2024" at bounding box center [384, 248] width 206 height 15
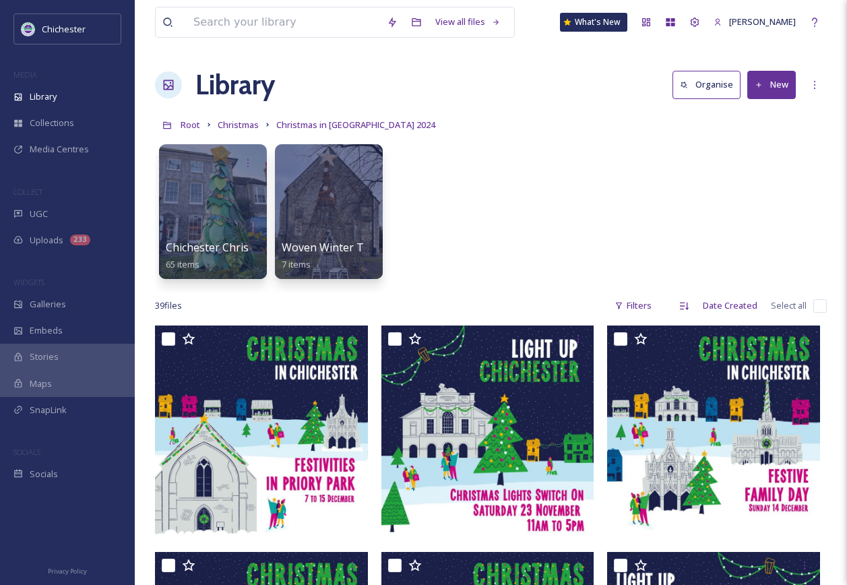
click at [452, 116] on div "Root Christmas Christmas in [GEOGRAPHIC_DATA] 2024" at bounding box center [491, 125] width 672 height 26
click at [323, 118] on link "Christmas in [GEOGRAPHIC_DATA] 2024" at bounding box center [355, 125] width 159 height 16
click at [249, 123] on span "Christmas" at bounding box center [238, 125] width 41 height 12
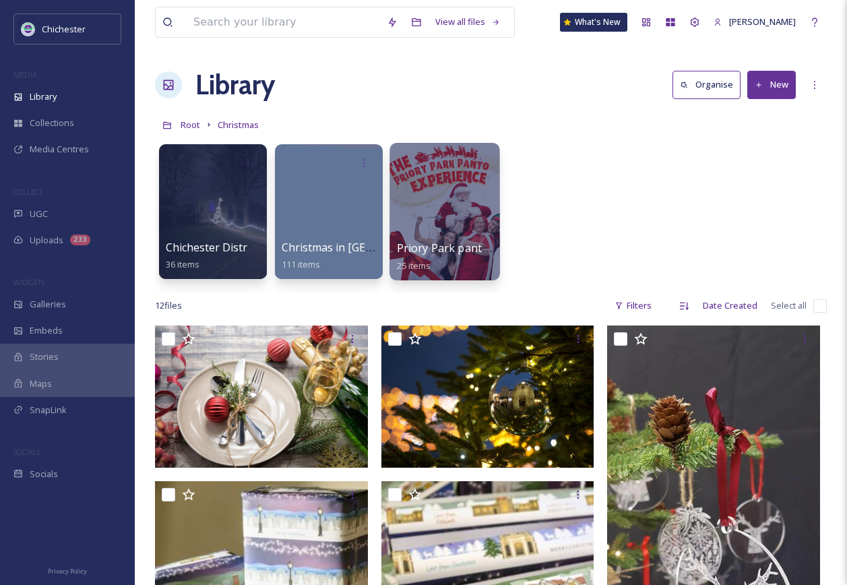
click at [461, 224] on div at bounding box center [444, 211] width 110 height 137
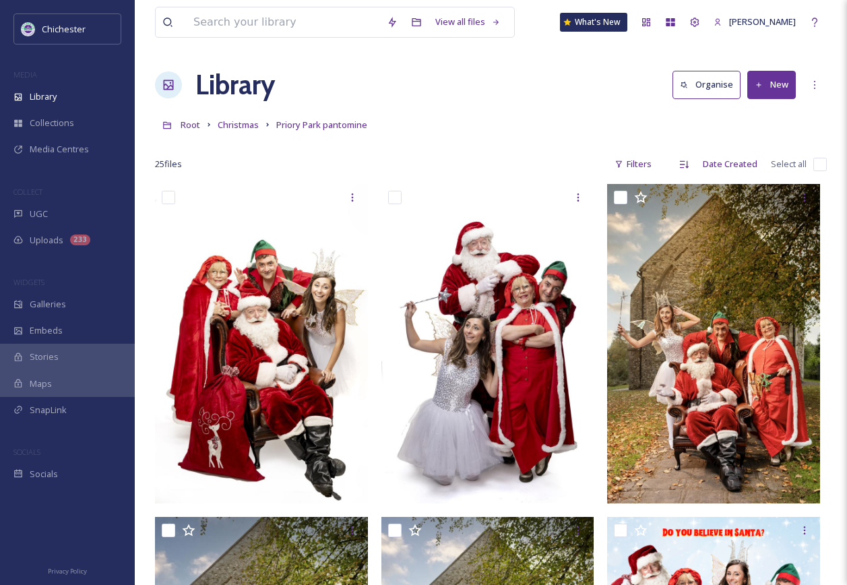
click at [494, 103] on div "Library Organise New" at bounding box center [491, 85] width 672 height 40
click at [465, 117] on div "Root Christmas Priory Park pantomine" at bounding box center [491, 125] width 672 height 26
click at [375, 88] on div "Library Organise New" at bounding box center [491, 85] width 672 height 40
click at [487, 90] on div "Library Organise New" at bounding box center [491, 85] width 672 height 40
click at [237, 131] on span "Christmas" at bounding box center [238, 125] width 41 height 12
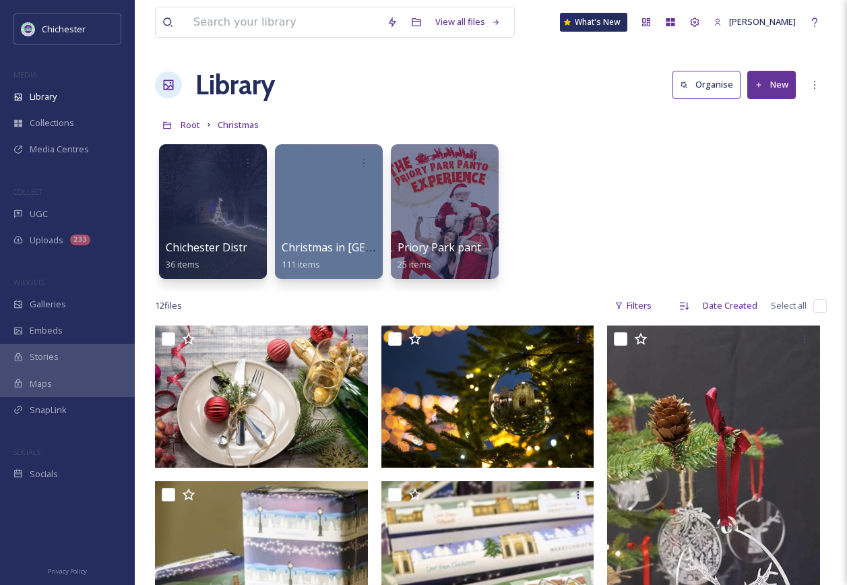
click at [648, 198] on div "Chichester District Christmas Events 2024 36 items Christmas in [GEOGRAPHIC_DAT…" at bounding box center [491, 214] width 672 height 155
click at [299, 251] on span "Christmas in [GEOGRAPHIC_DATA] 2024" at bounding box center [384, 248] width 206 height 15
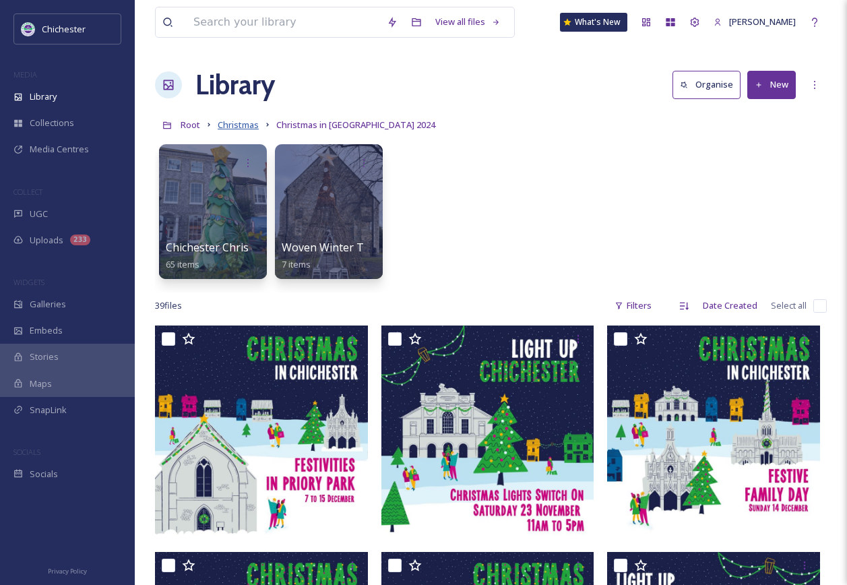
click at [223, 123] on span "Christmas" at bounding box center [238, 125] width 41 height 12
